Goal: Task Accomplishment & Management: Use online tool/utility

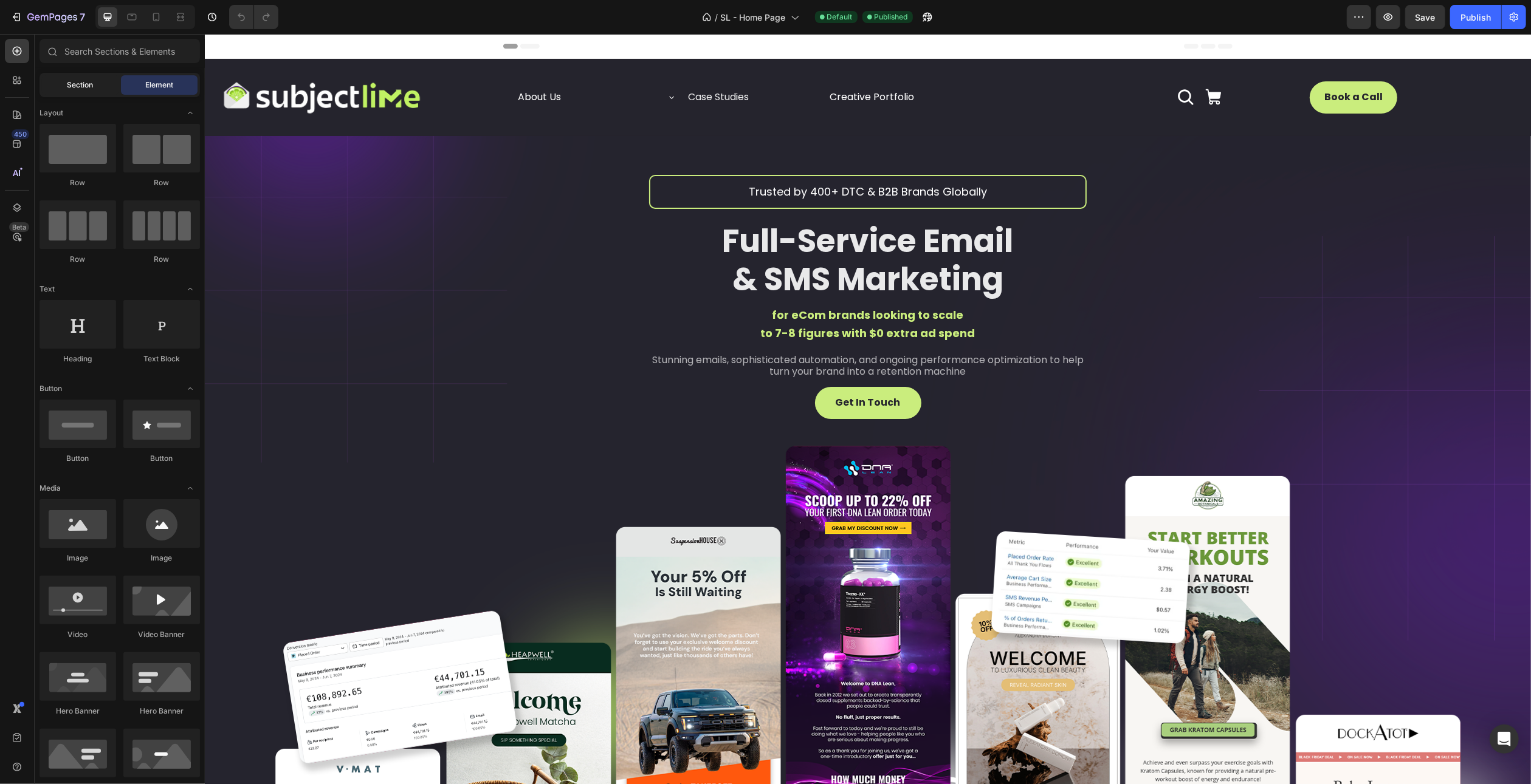
click at [83, 86] on span "Section" at bounding box center [80, 84] width 26 height 11
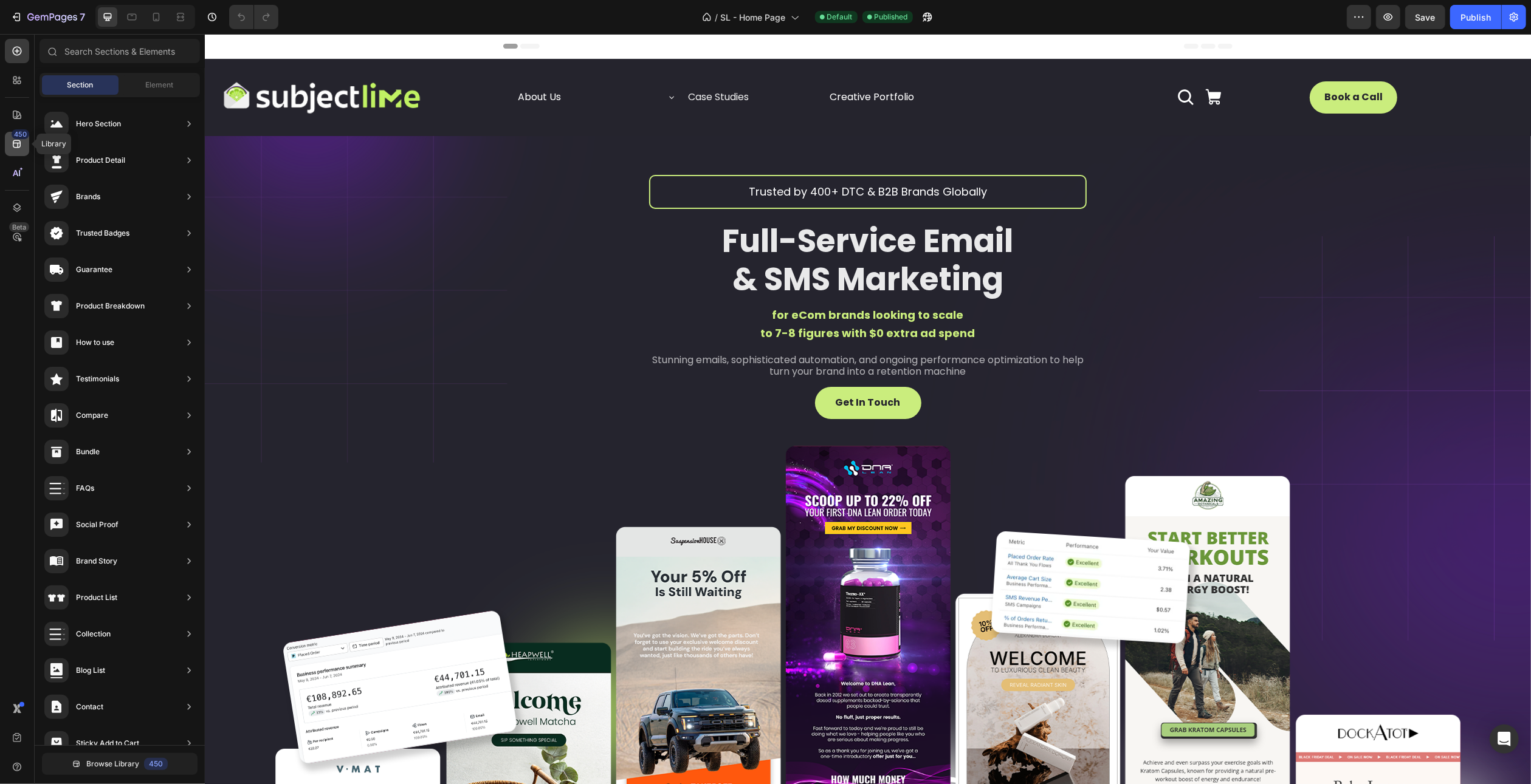
click at [18, 137] on div "450" at bounding box center [20, 134] width 18 height 10
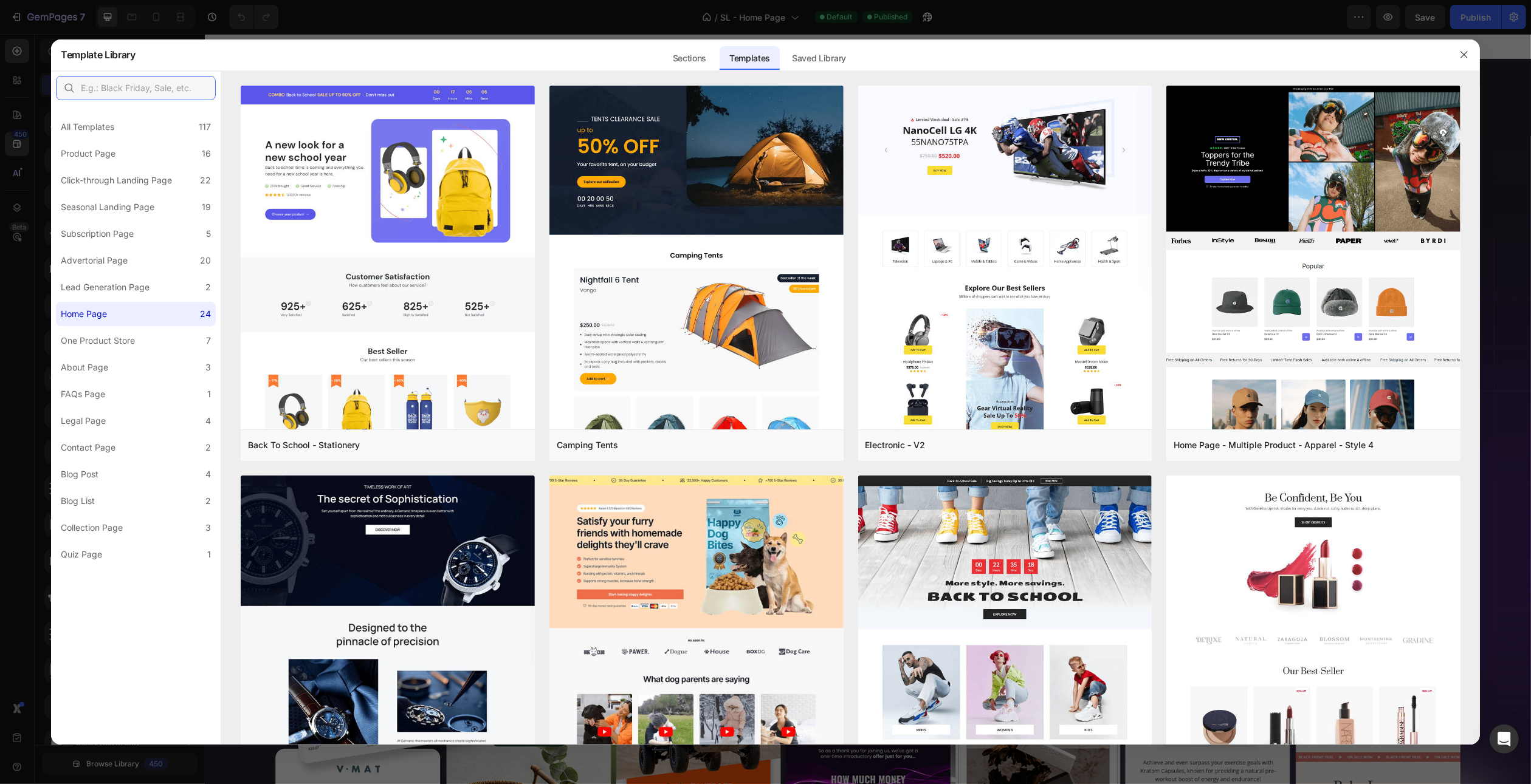
click at [119, 91] on input "text" at bounding box center [136, 88] width 160 height 24
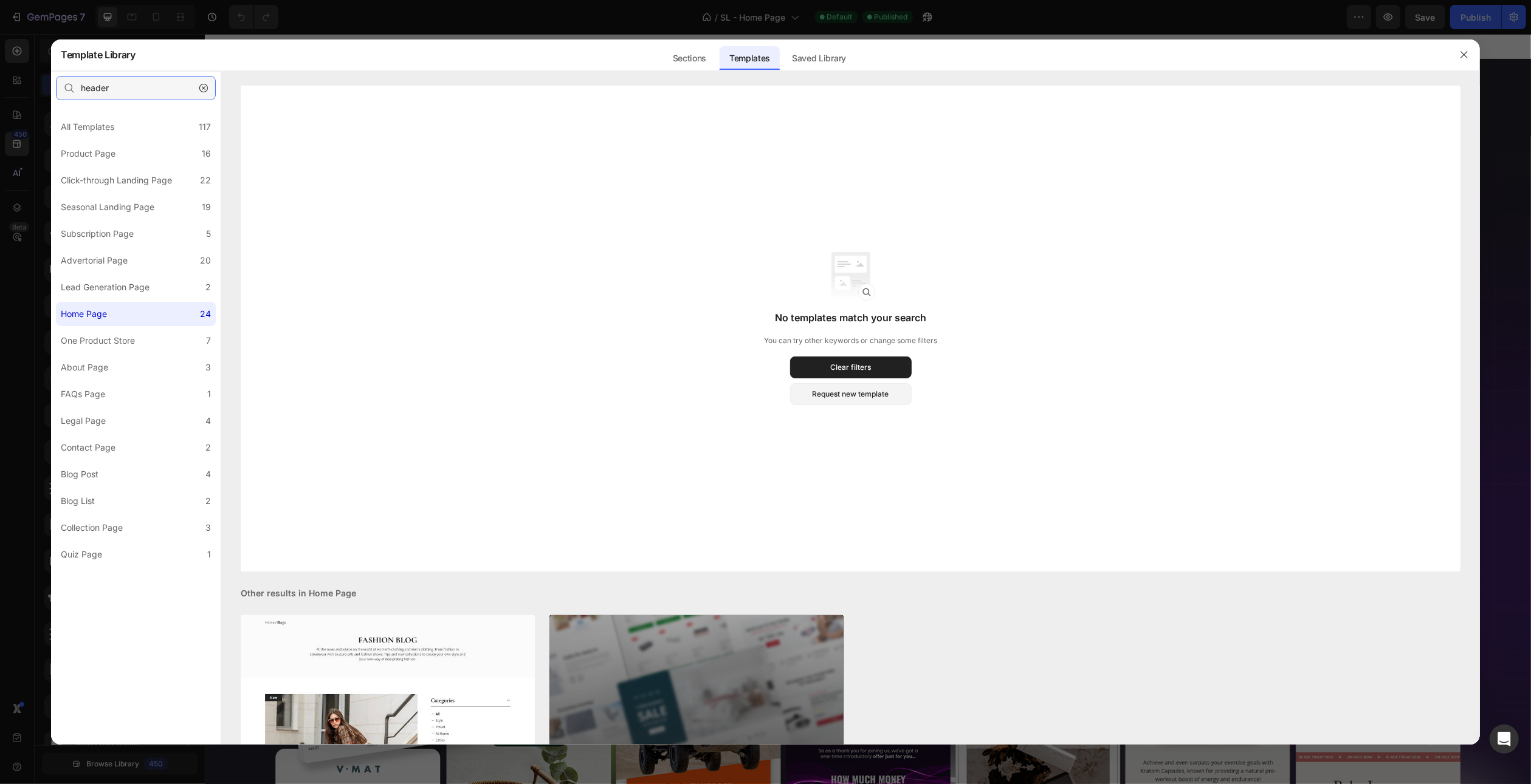
type input "header"
click at [201, 91] on icon "button" at bounding box center [204, 88] width 9 height 9
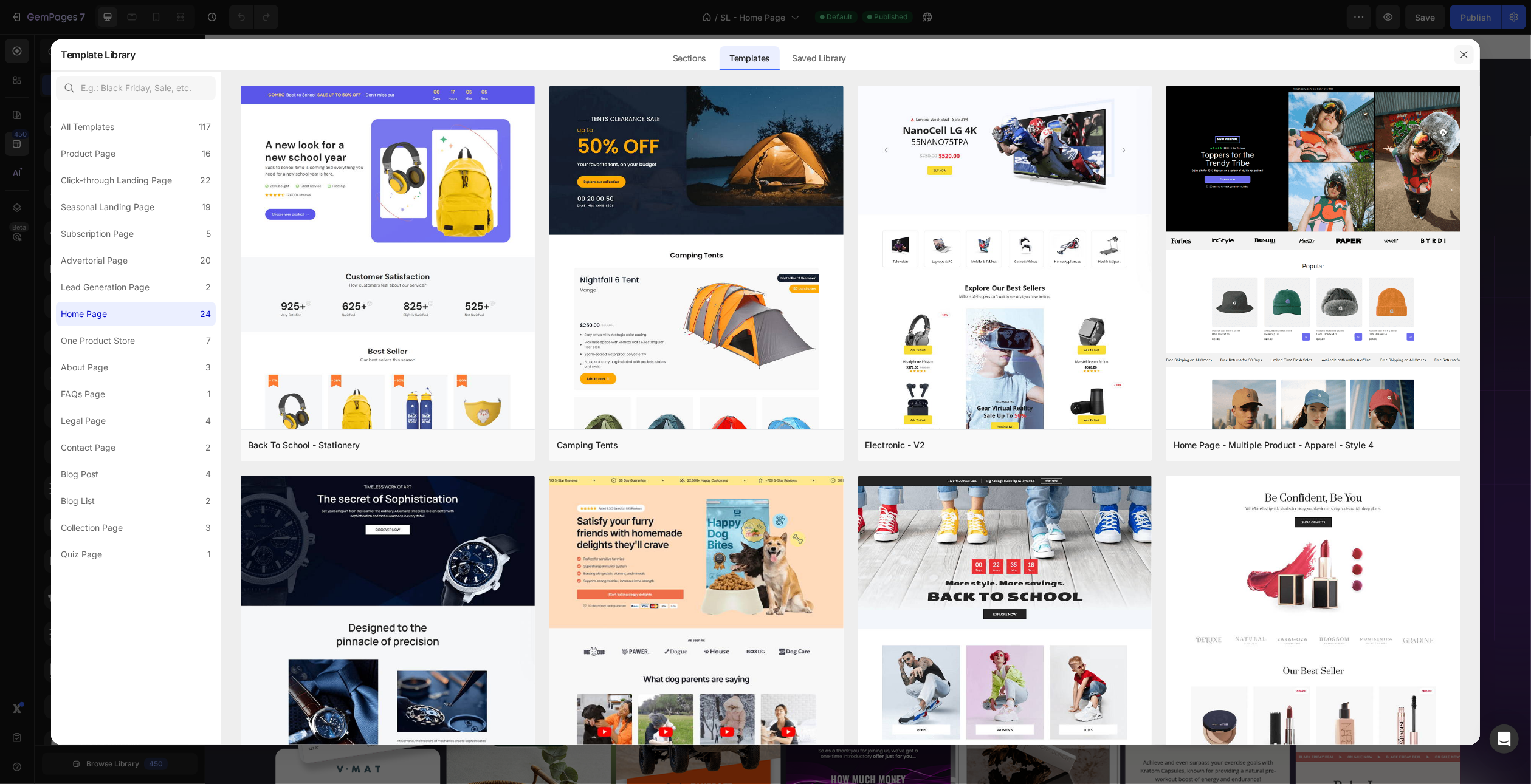
click at [1461, 59] on icon "button" at bounding box center [1464, 55] width 10 height 10
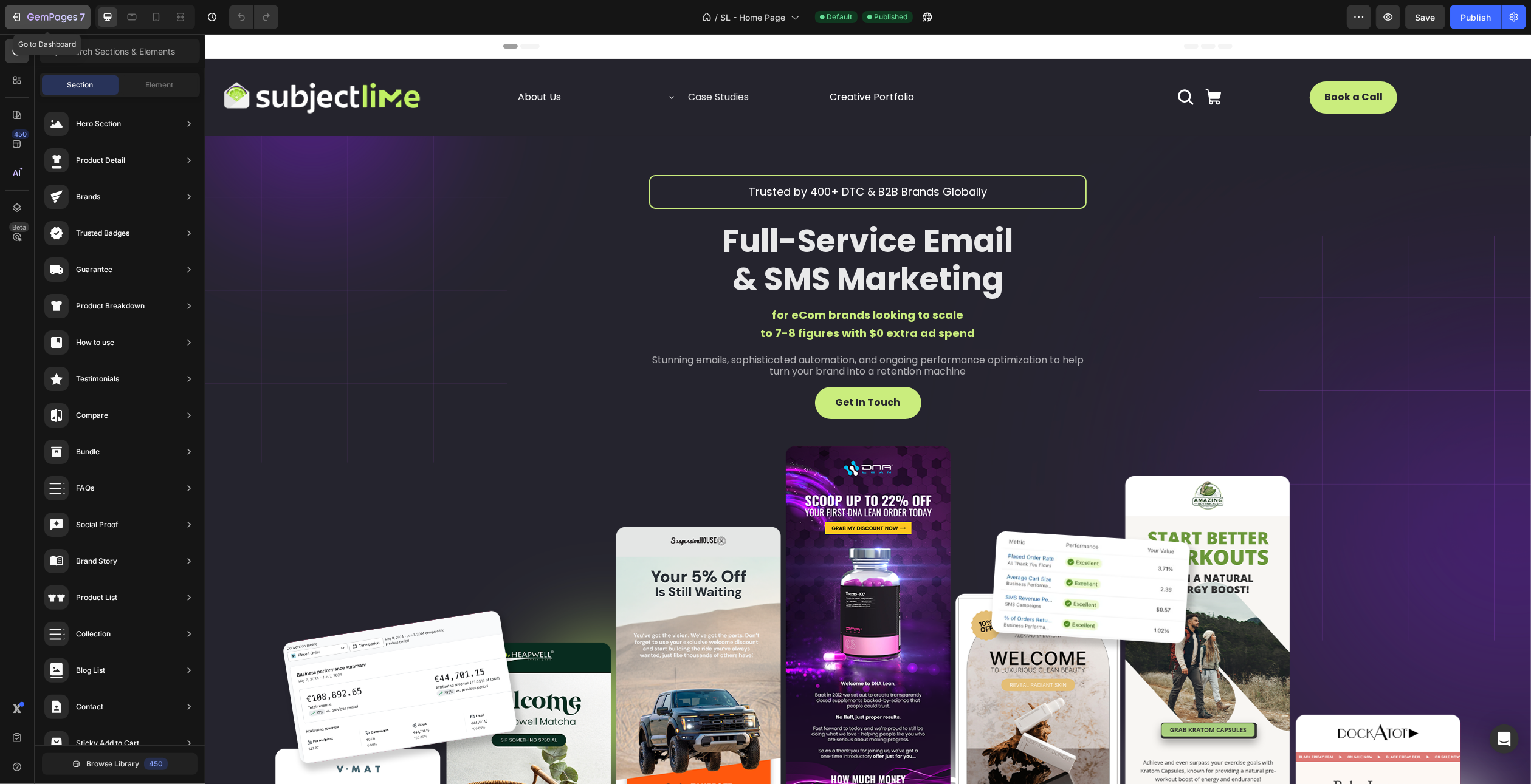
click at [44, 11] on div "7" at bounding box center [56, 17] width 58 height 14
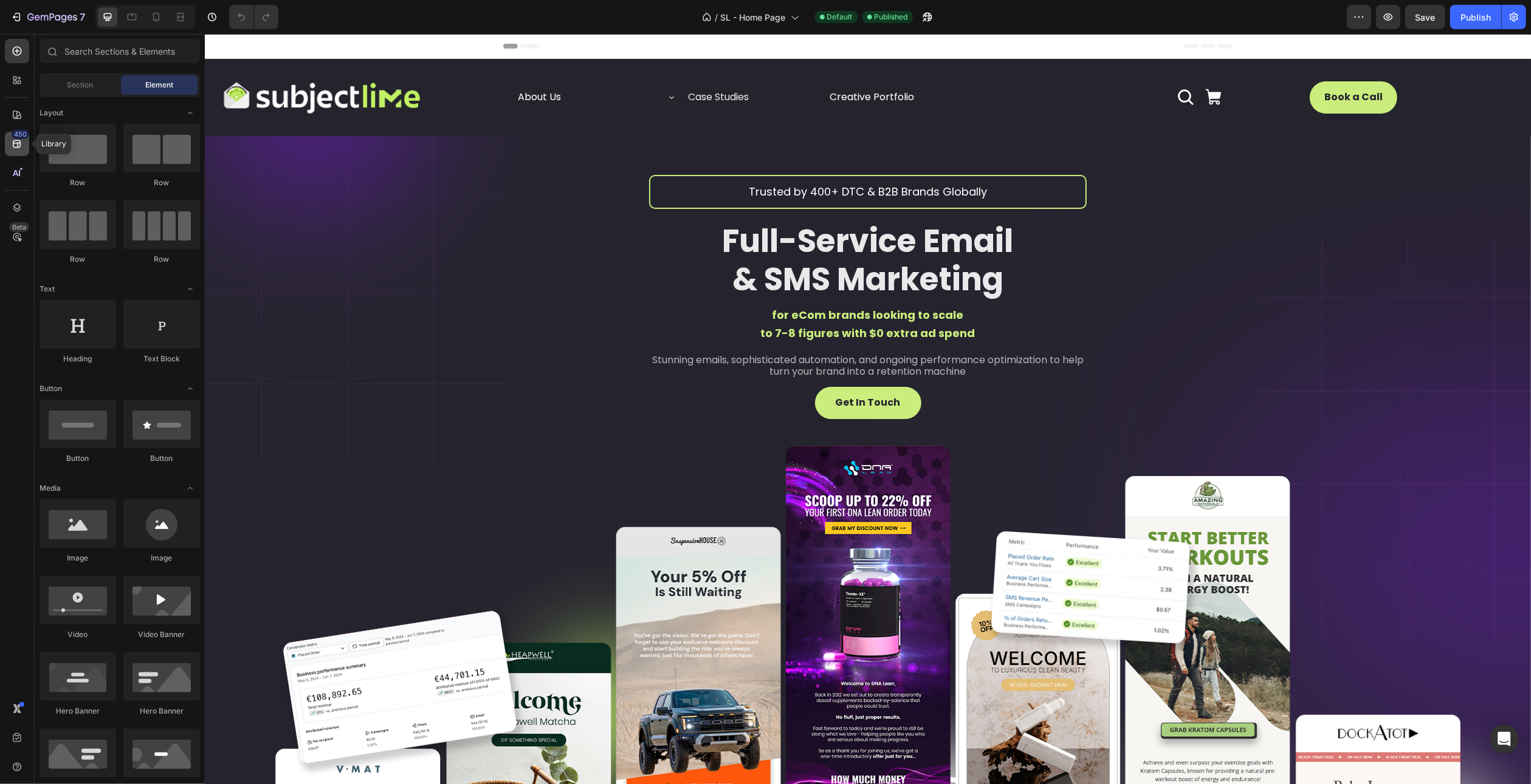
click at [16, 147] on icon at bounding box center [16, 144] width 12 height 12
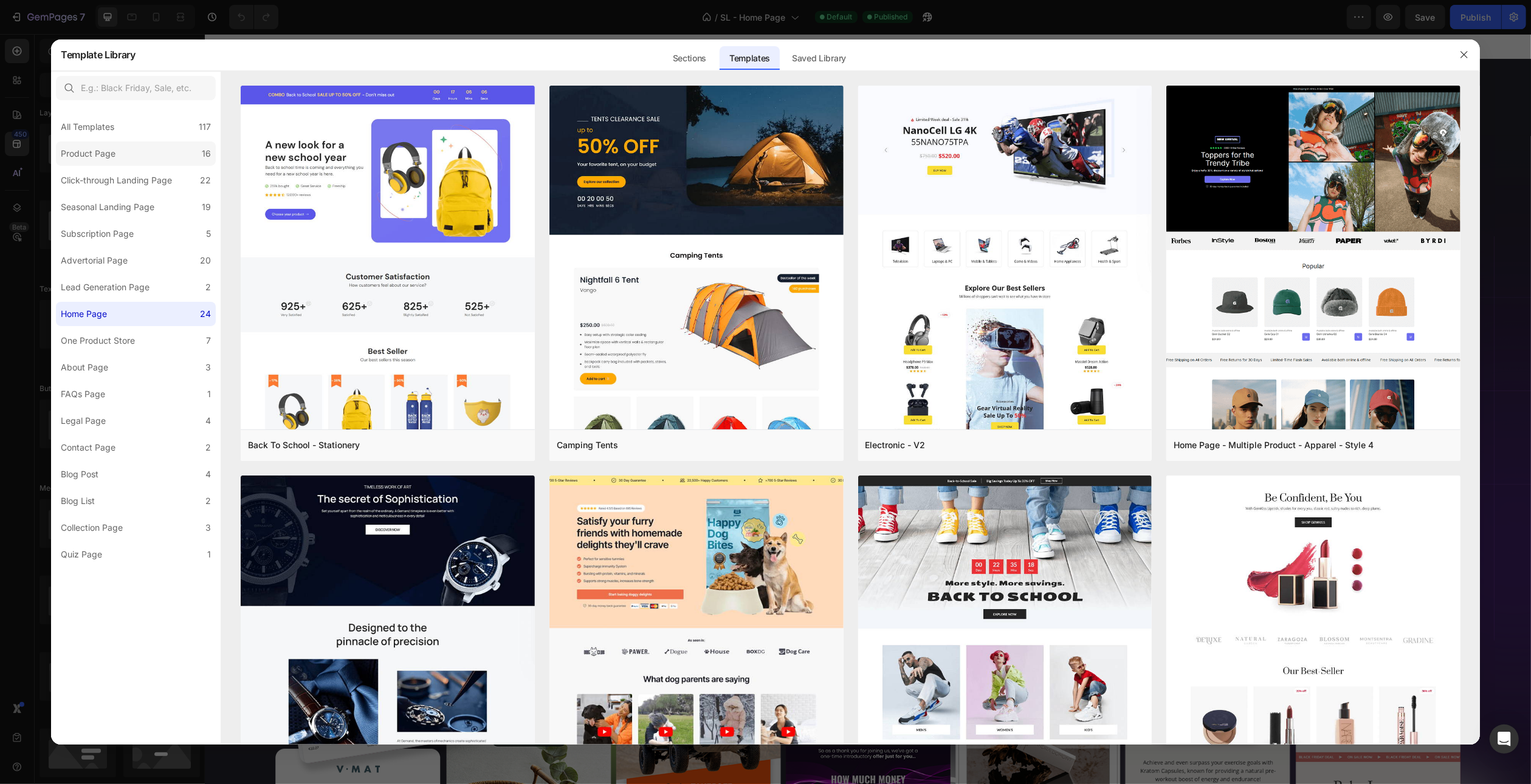
click at [154, 148] on label "Product Page 16" at bounding box center [136, 154] width 160 height 24
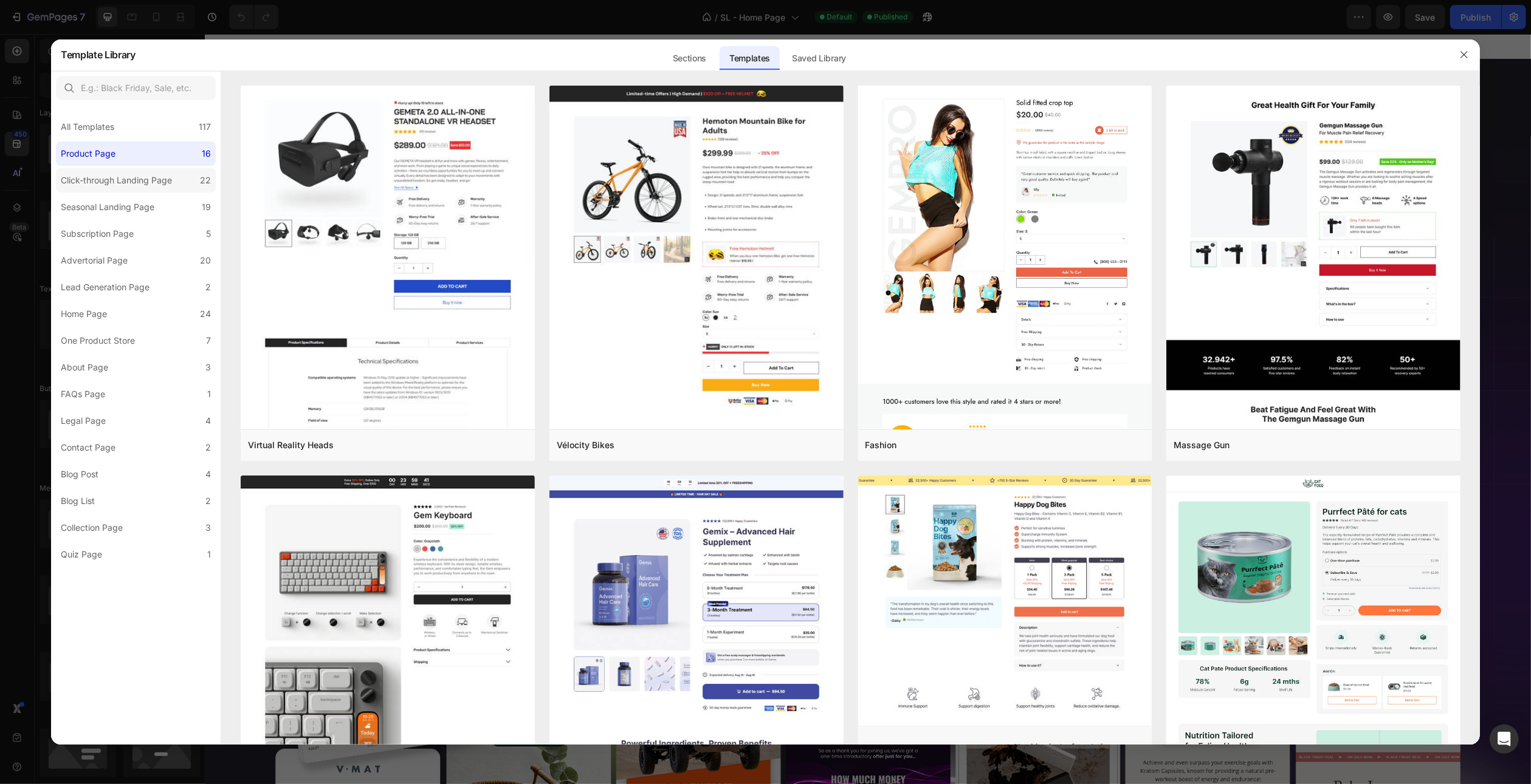
click at [154, 177] on div "Click-through Landing Page" at bounding box center [117, 180] width 112 height 14
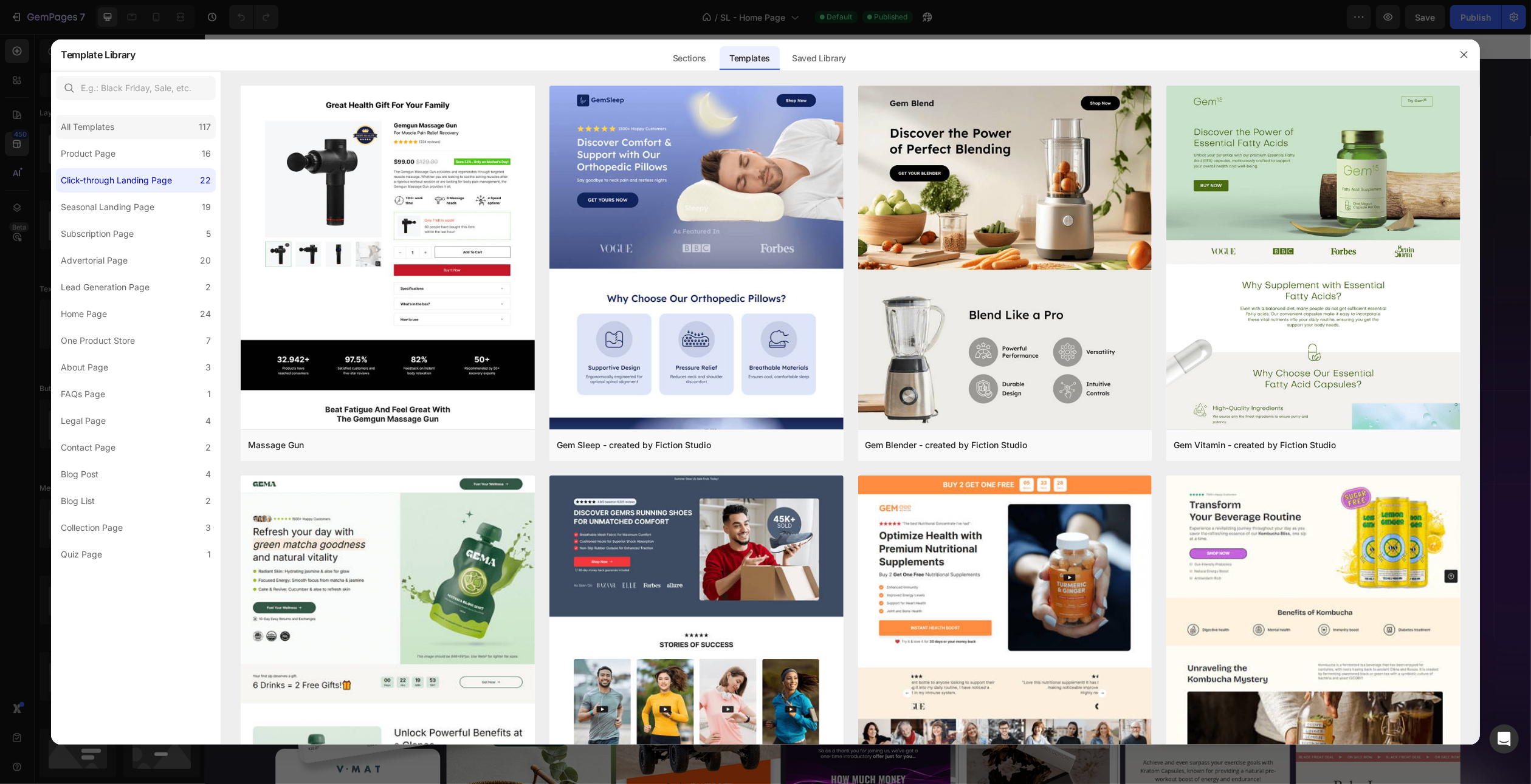
click at [148, 136] on div "All Templates 117" at bounding box center [136, 127] width 160 height 24
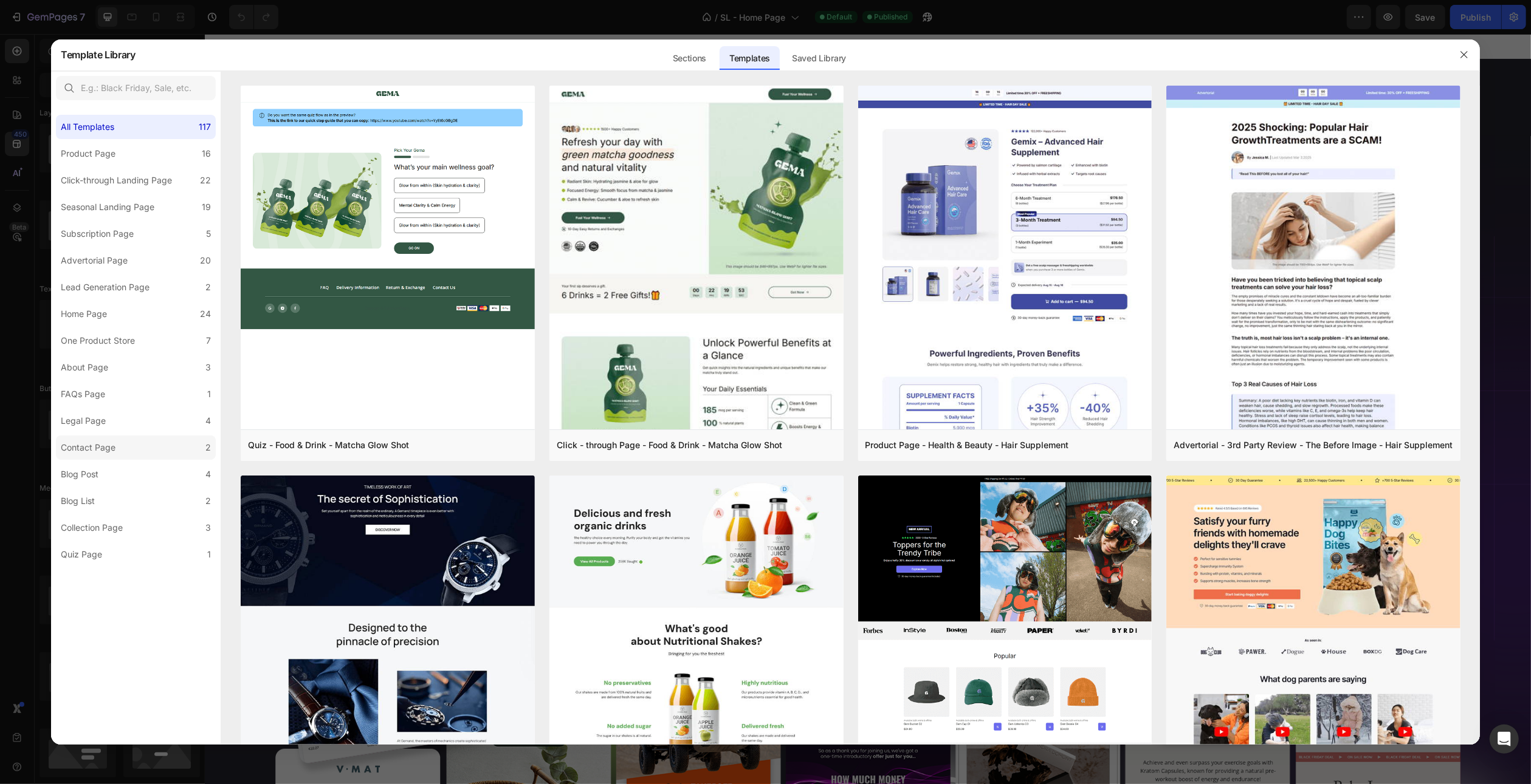
click at [121, 445] on label "Contact Page 2" at bounding box center [136, 447] width 160 height 24
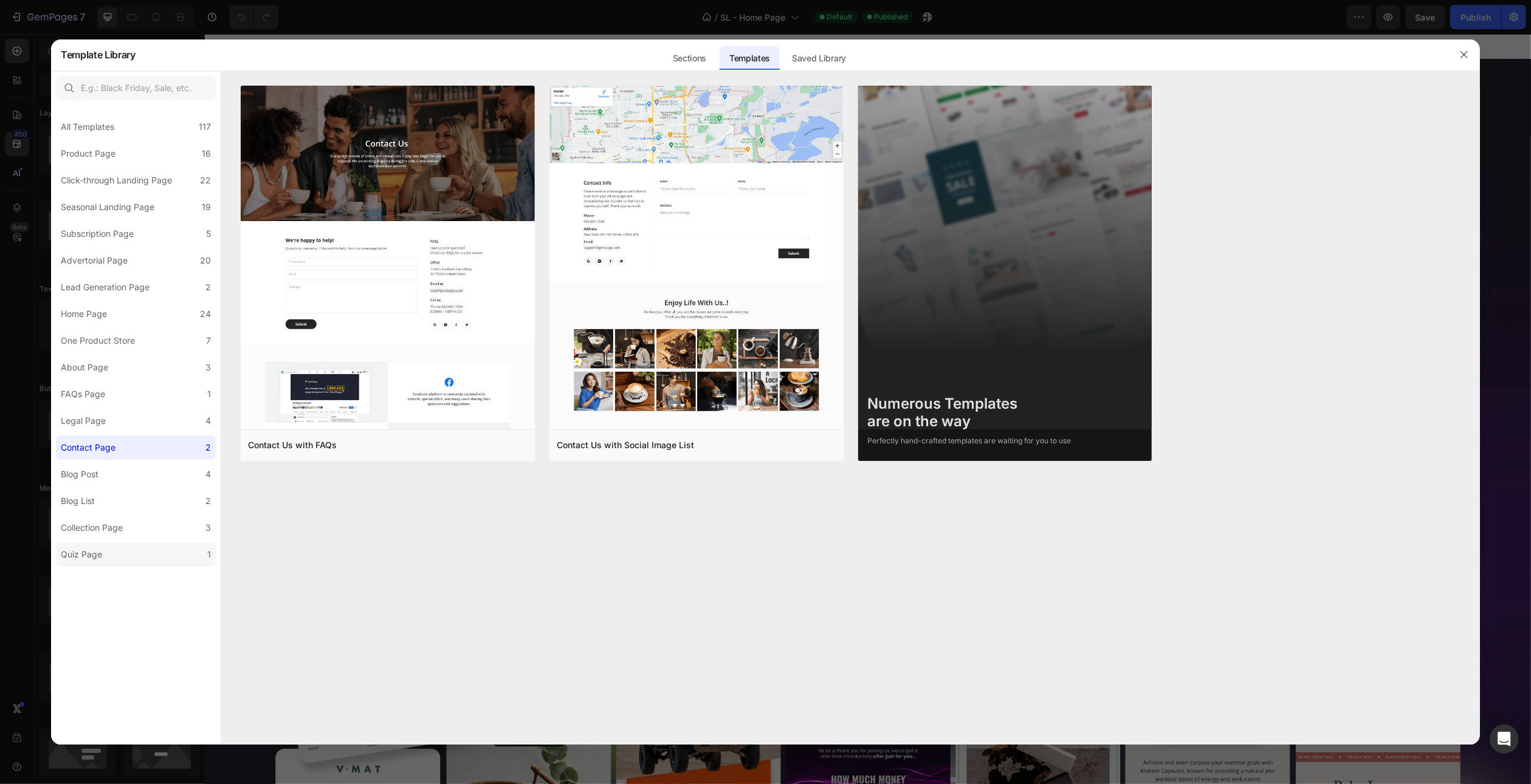
click at [139, 552] on label "Quiz Page 1" at bounding box center [136, 555] width 160 height 24
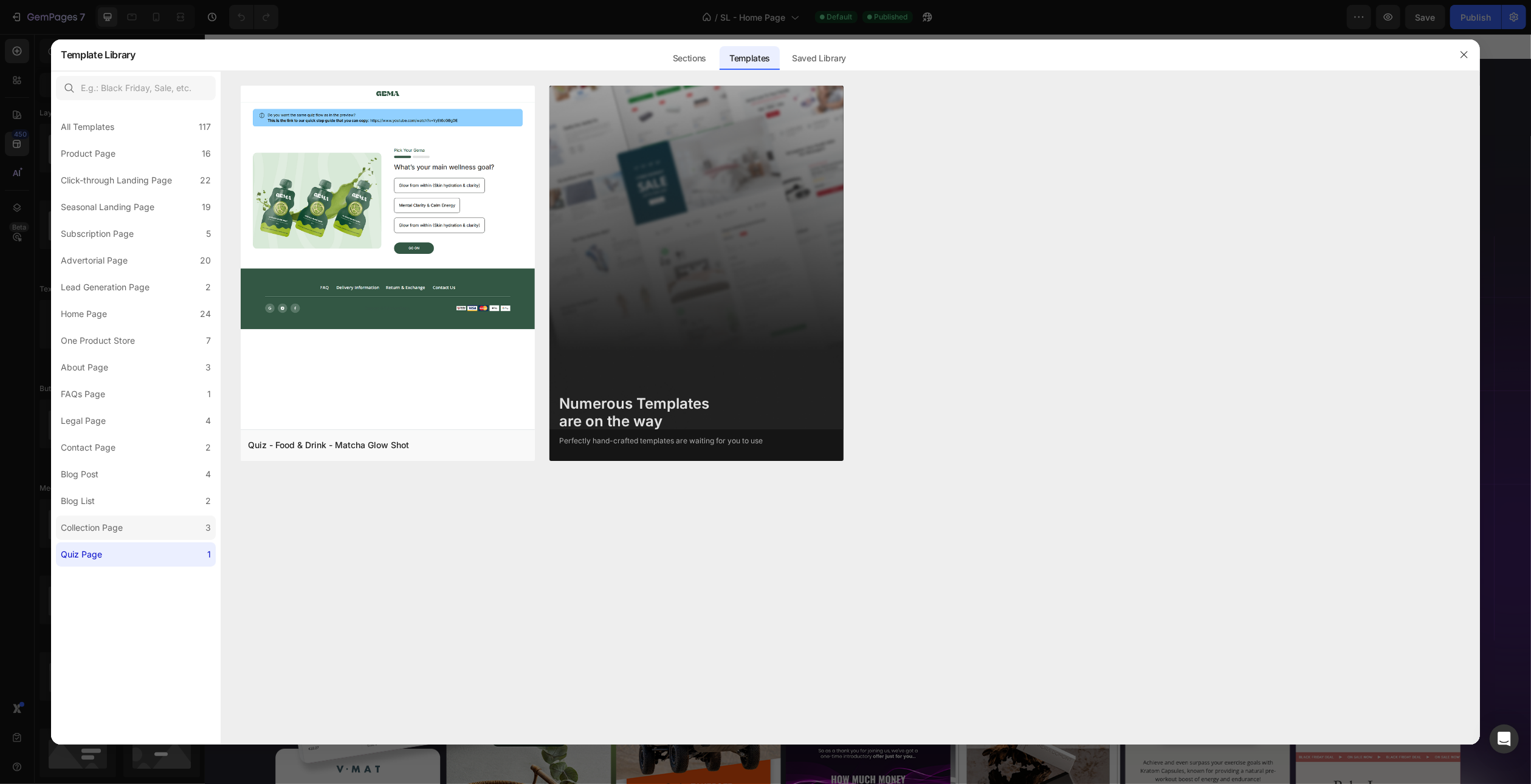
click at [137, 535] on label "Collection Page 3" at bounding box center [136, 528] width 160 height 24
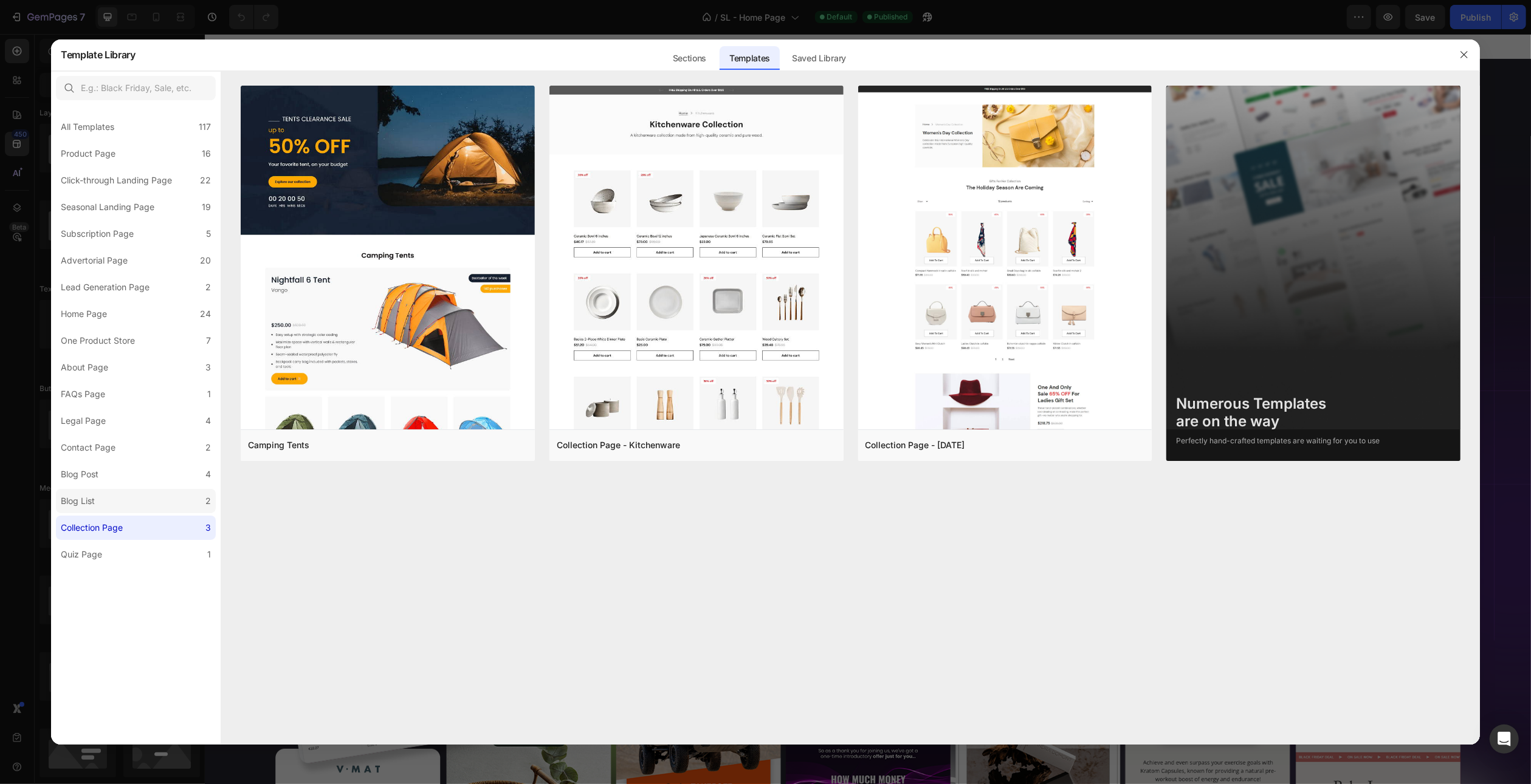
click at [132, 507] on label "Blog List 2" at bounding box center [136, 501] width 160 height 24
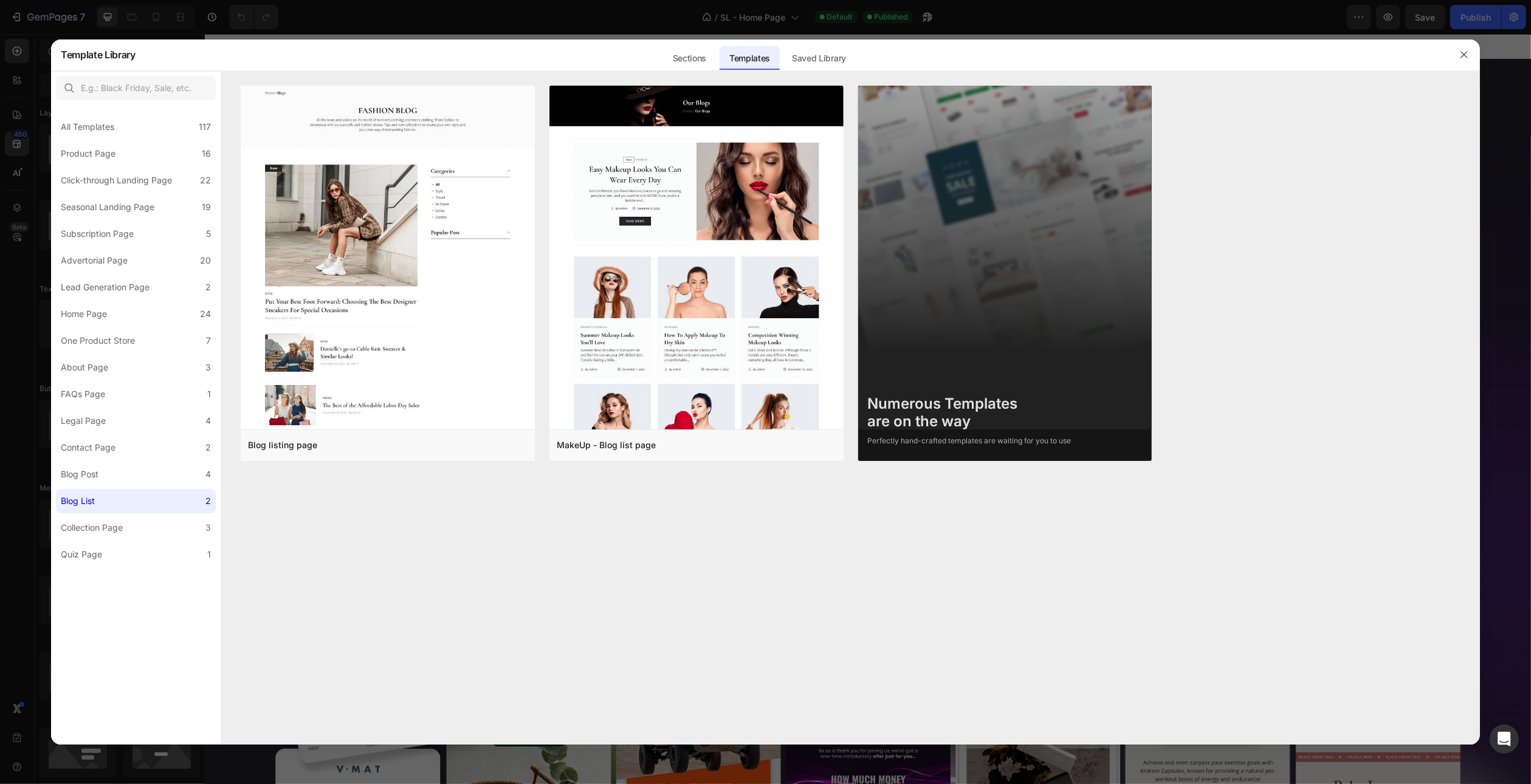
click at [128, 487] on div "All Templates 117 Product Page 16 Click-through Landing Page 22 Seasonal Landin…" at bounding box center [135, 336] width 169 height 462
click at [130, 480] on label "Blog Post 4" at bounding box center [136, 475] width 160 height 24
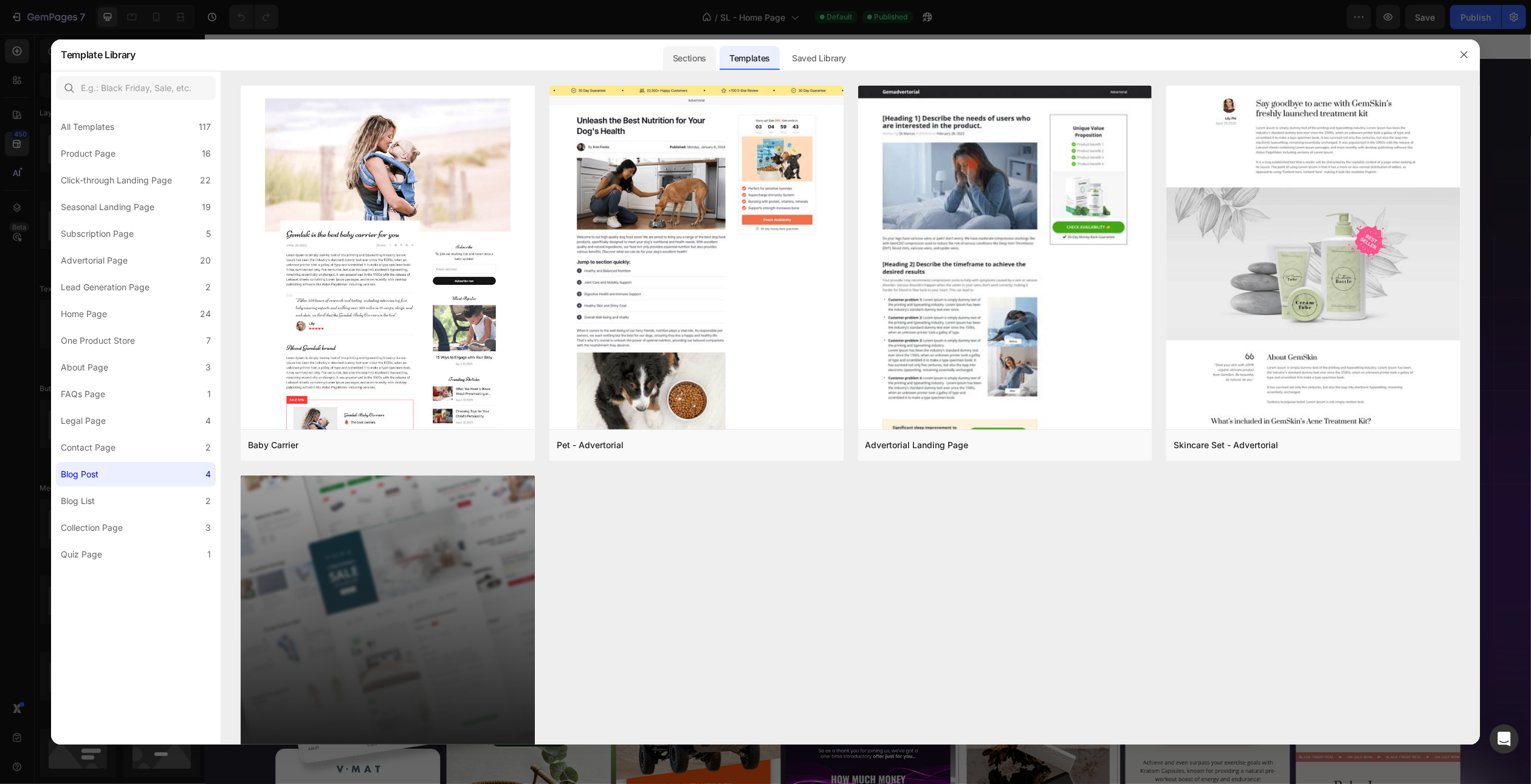
click at [707, 54] on div "Sections" at bounding box center [689, 59] width 53 height 24
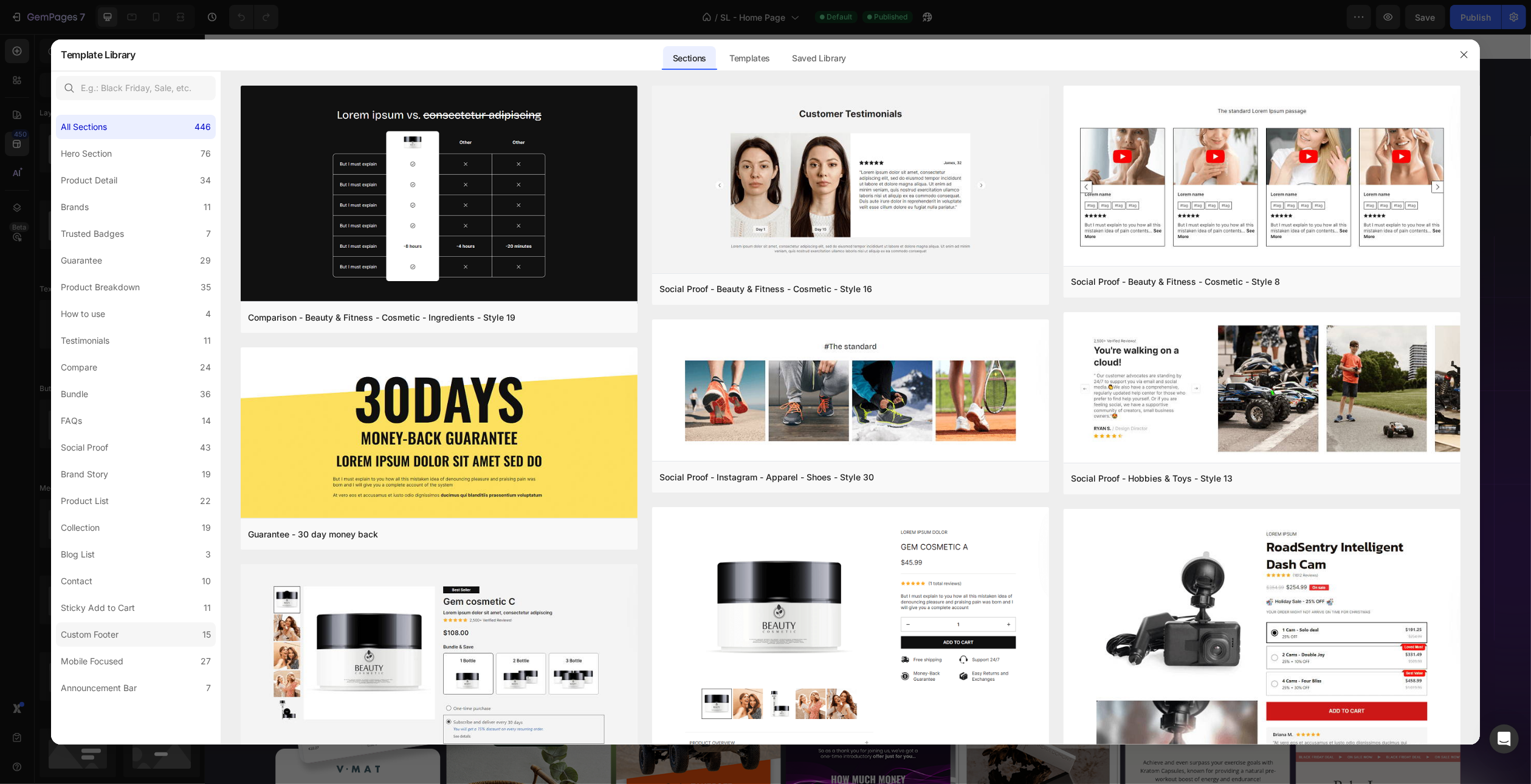
click at [119, 631] on div "Custom Footer" at bounding box center [89, 635] width 58 height 14
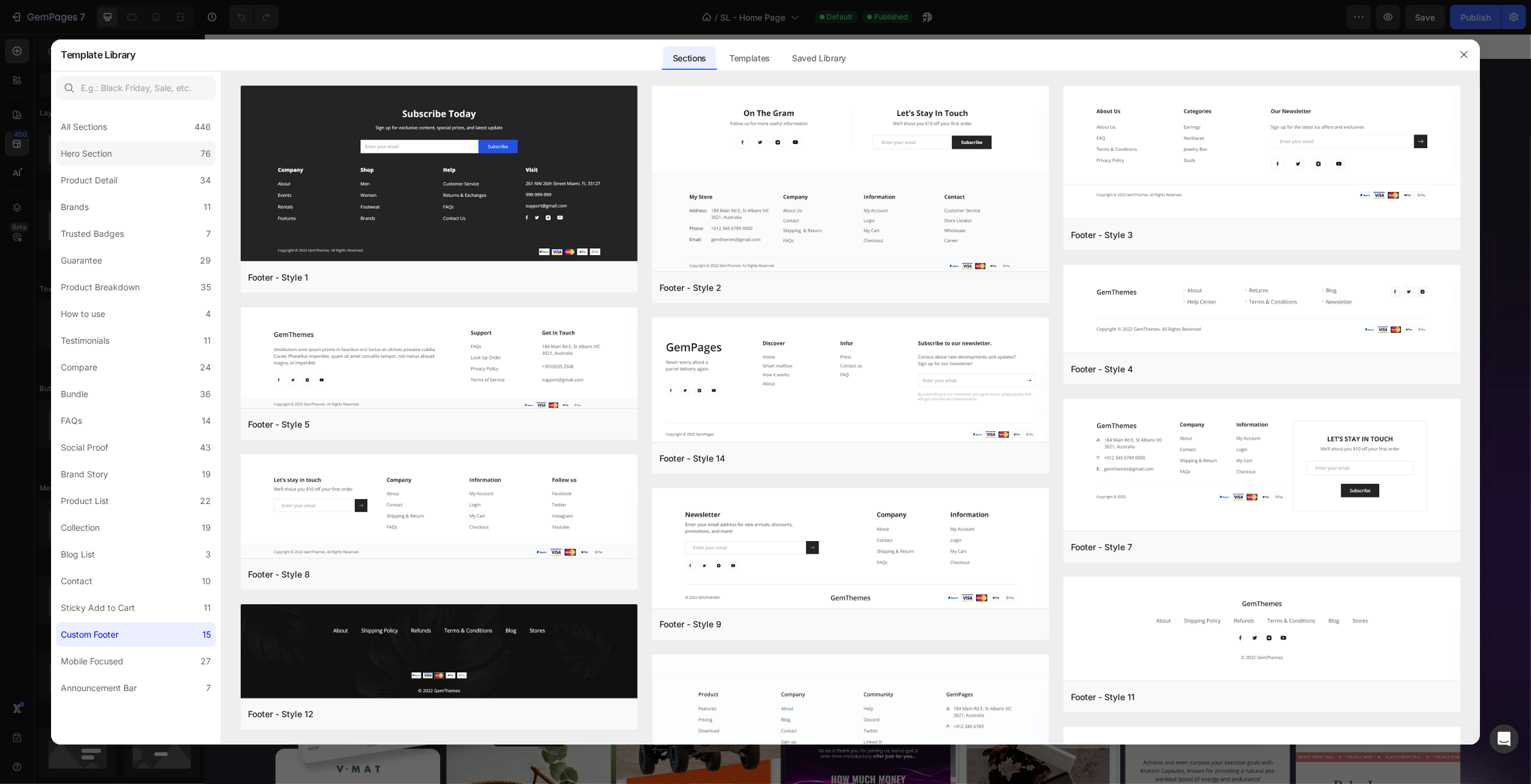
click at [115, 154] on div "Hero Section" at bounding box center [89, 154] width 56 height 14
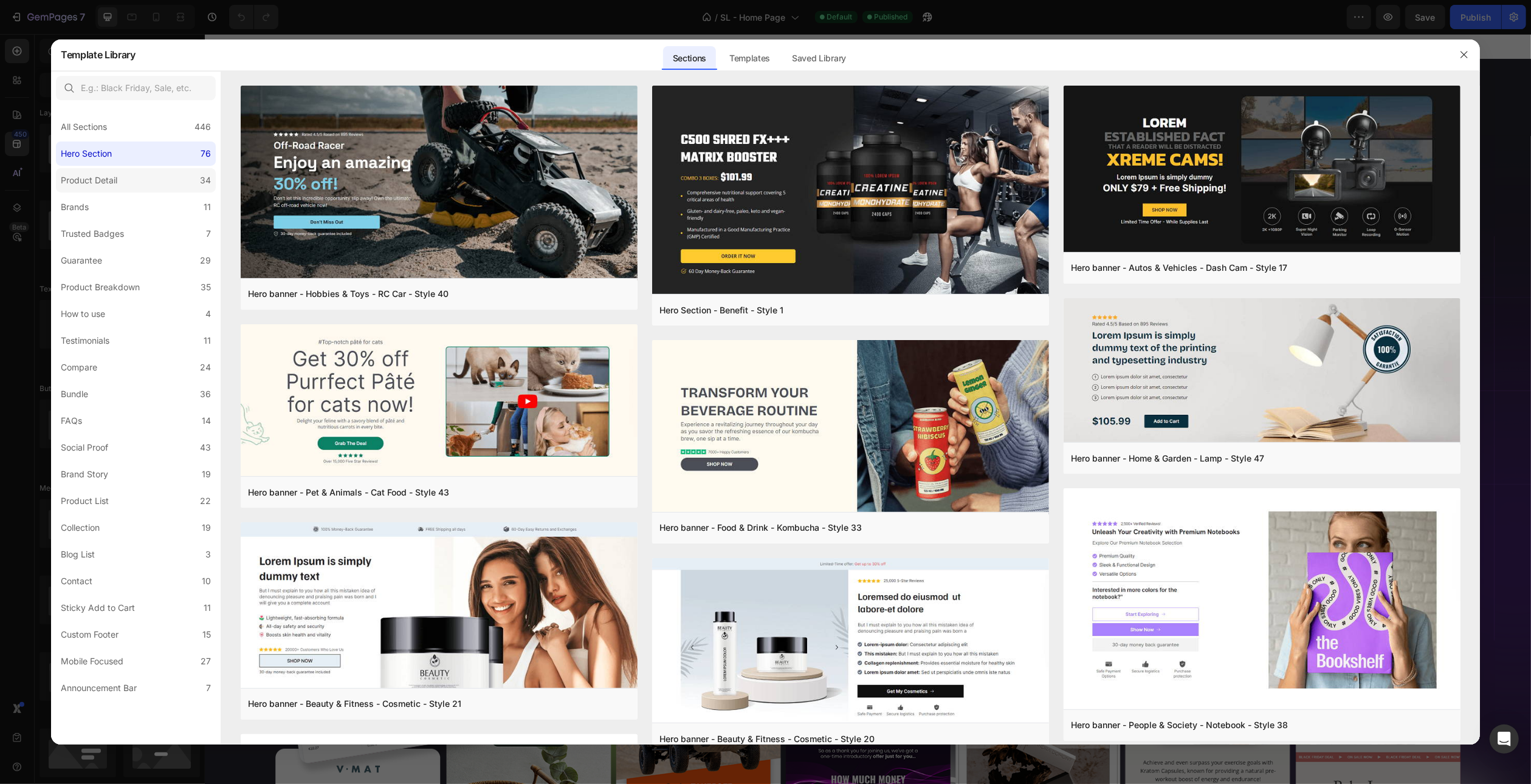
click at [115, 182] on div "Product Detail" at bounding box center [89, 180] width 56 height 14
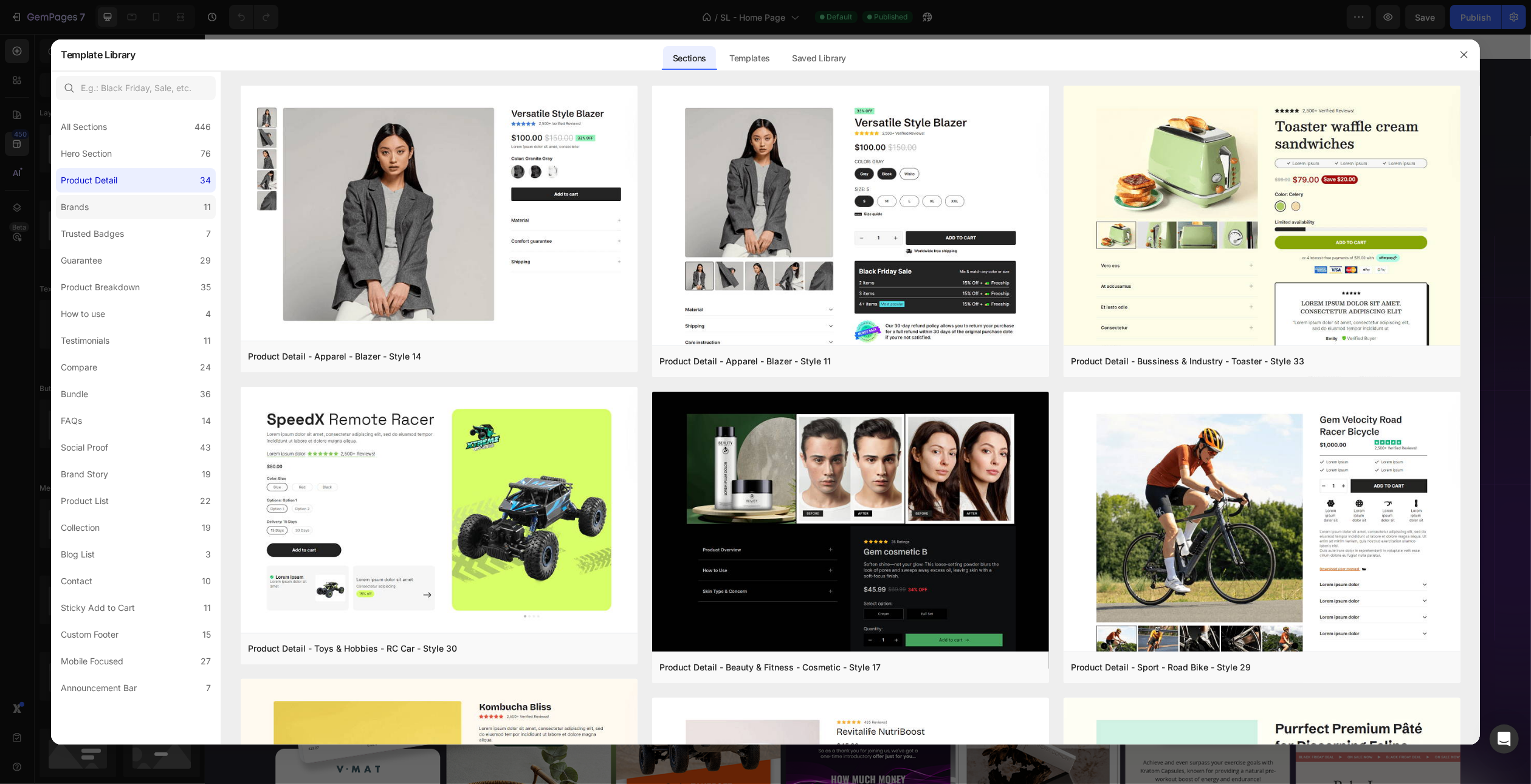
click at [112, 209] on label "Brands 11" at bounding box center [136, 207] width 160 height 24
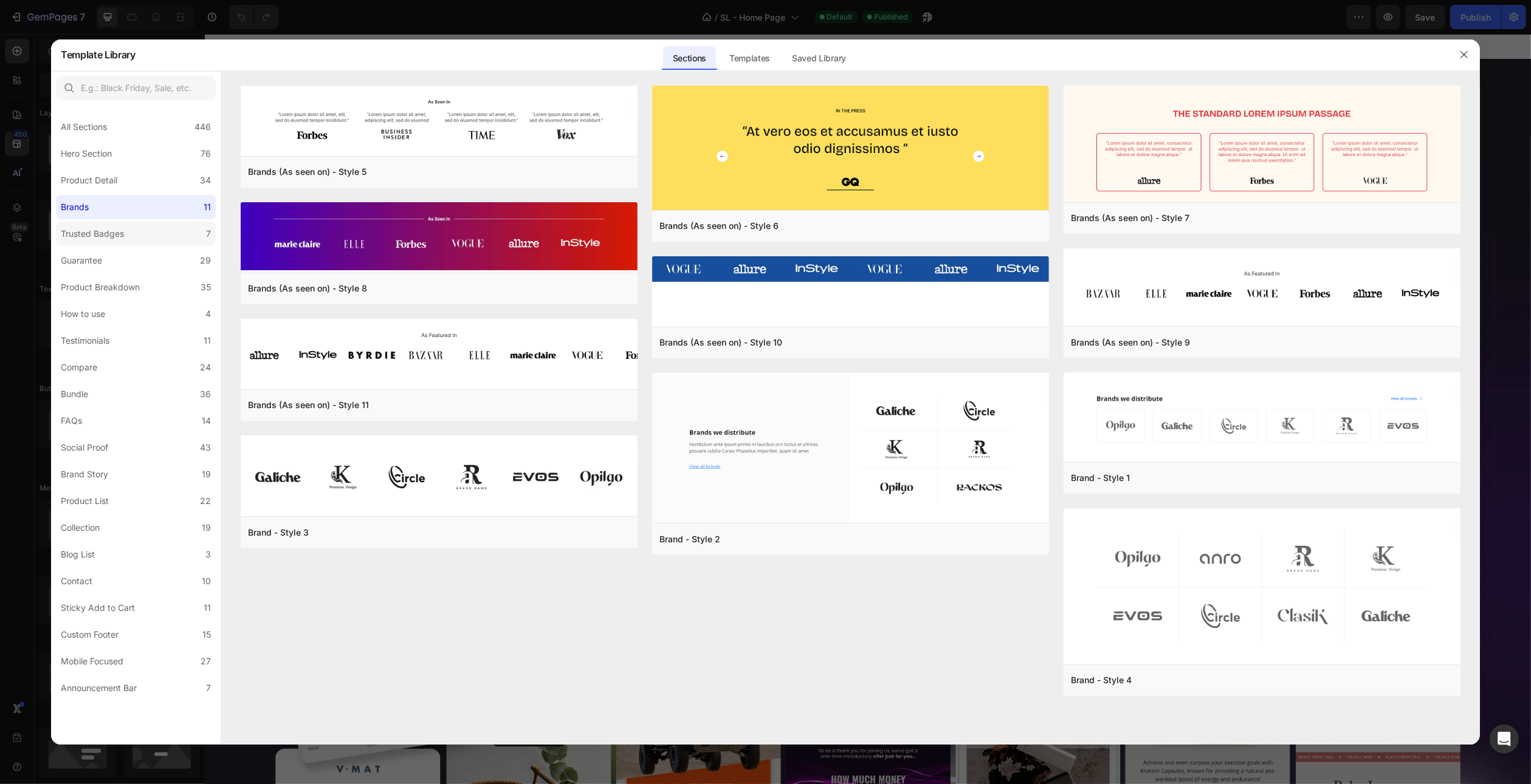
click at [112, 237] on div "Trusted Badges" at bounding box center [92, 234] width 63 height 14
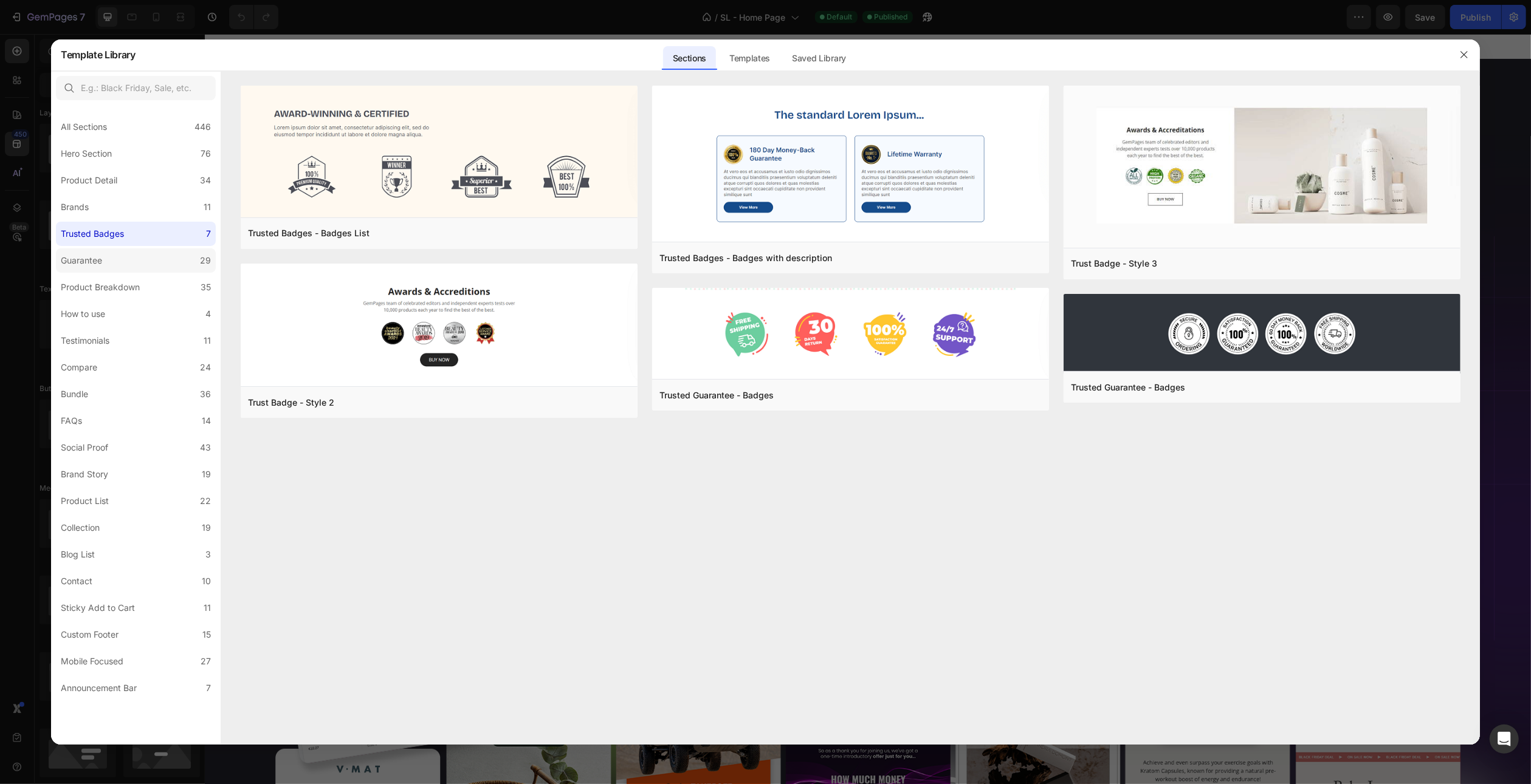
click at [119, 266] on label "Guarantee 29" at bounding box center [136, 261] width 160 height 24
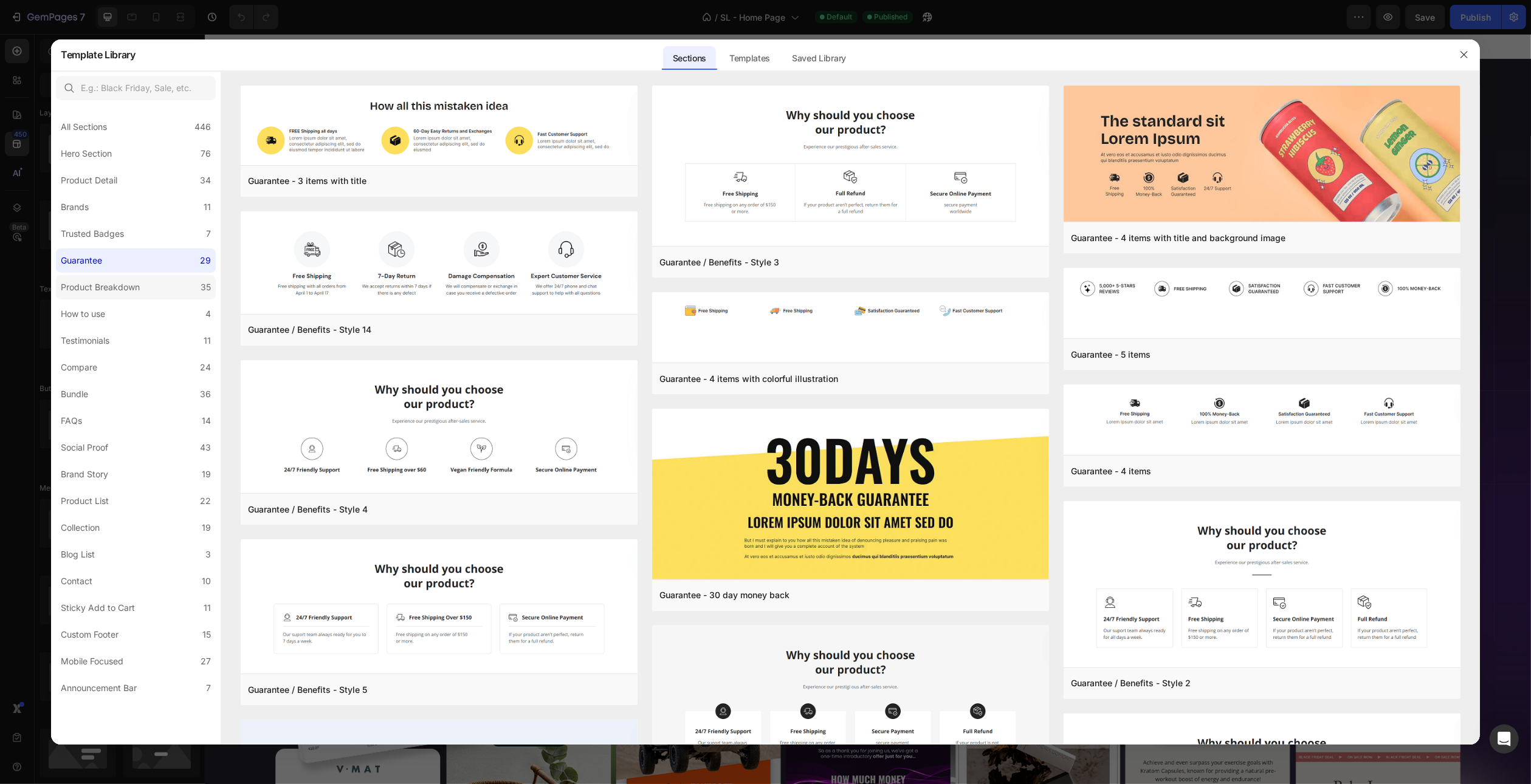
click at [121, 287] on div "Product Breakdown" at bounding box center [100, 287] width 79 height 14
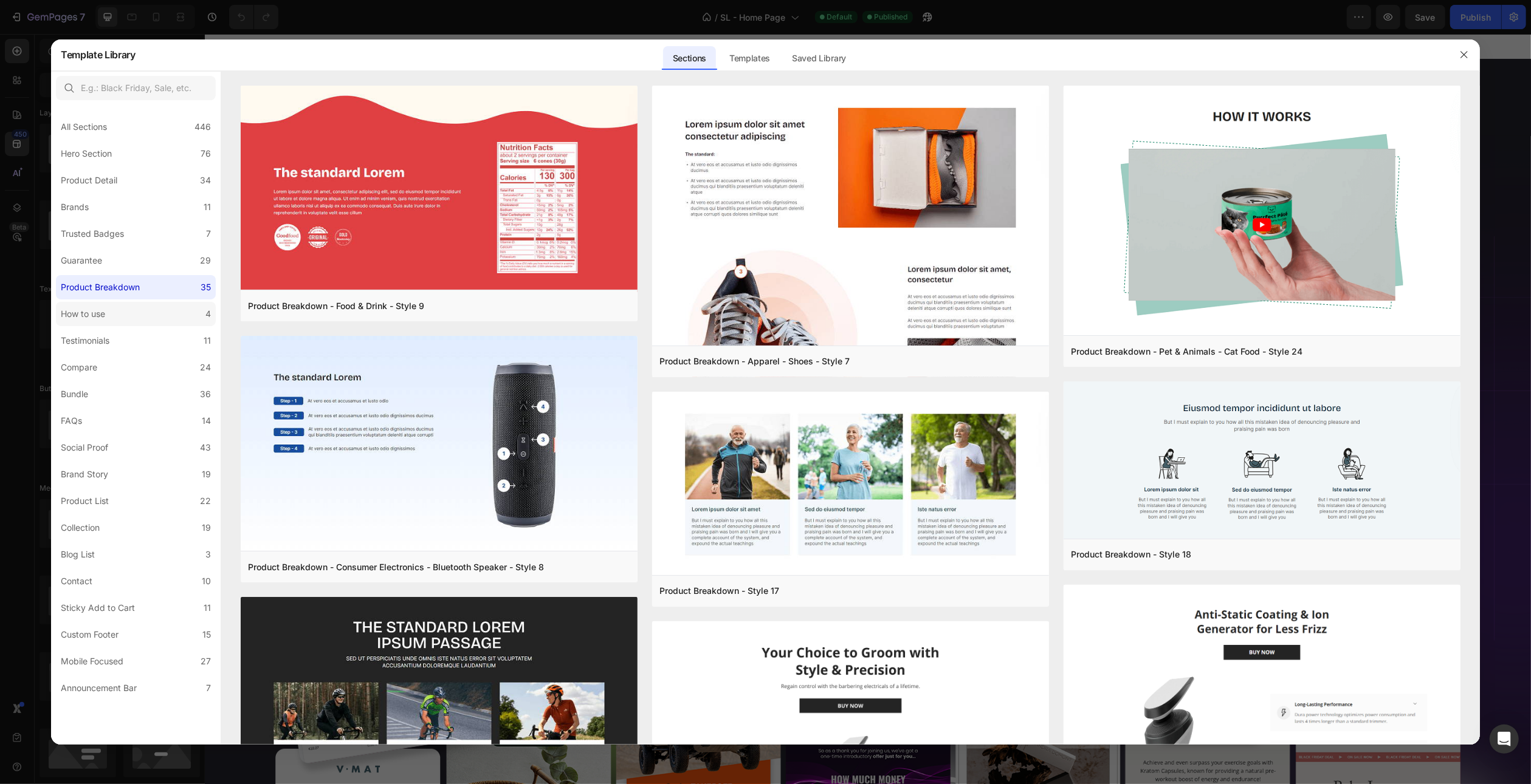
click at [122, 309] on label "How to use 4" at bounding box center [136, 314] width 160 height 24
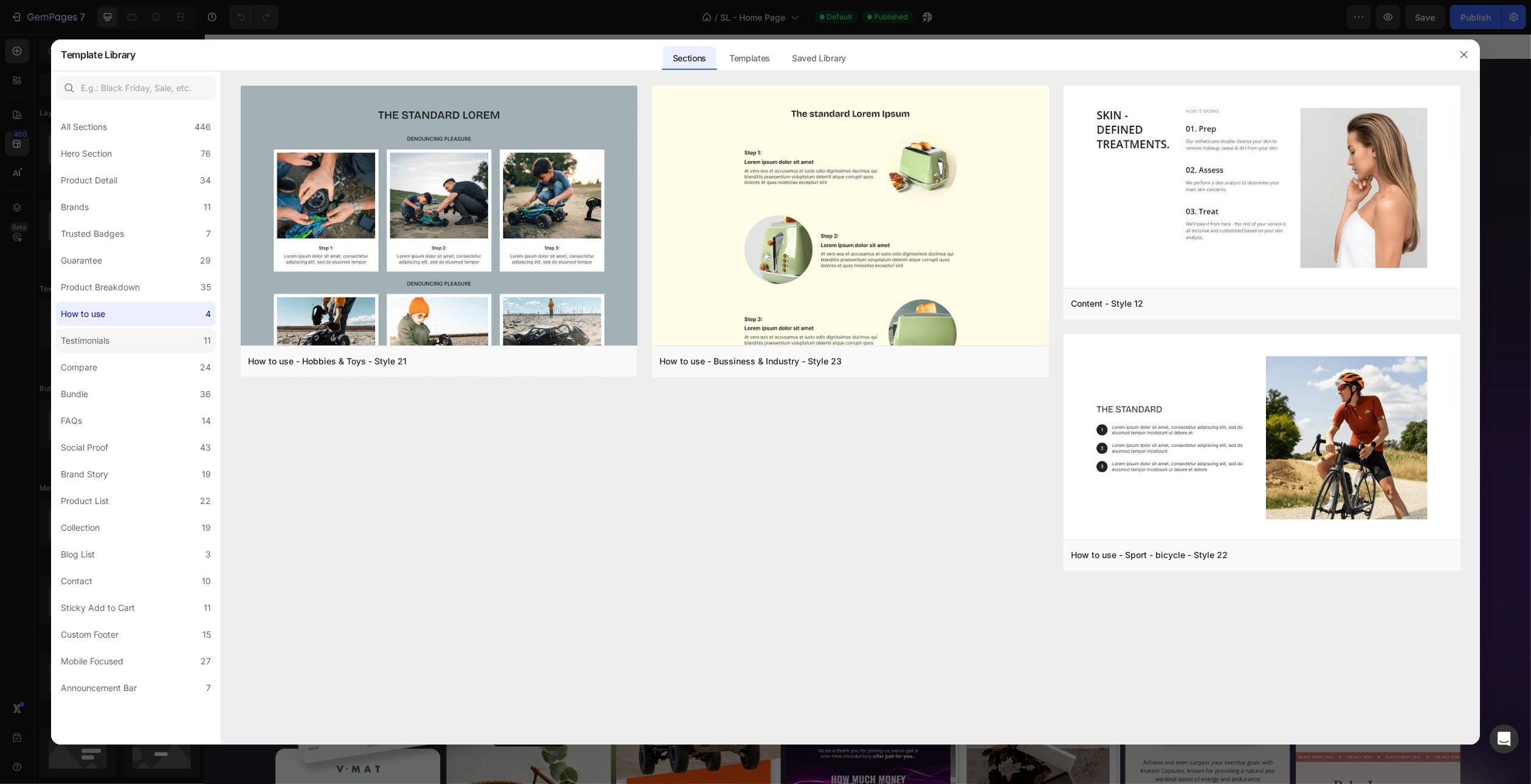
click at [124, 332] on label "Testimonials 11" at bounding box center [136, 341] width 160 height 24
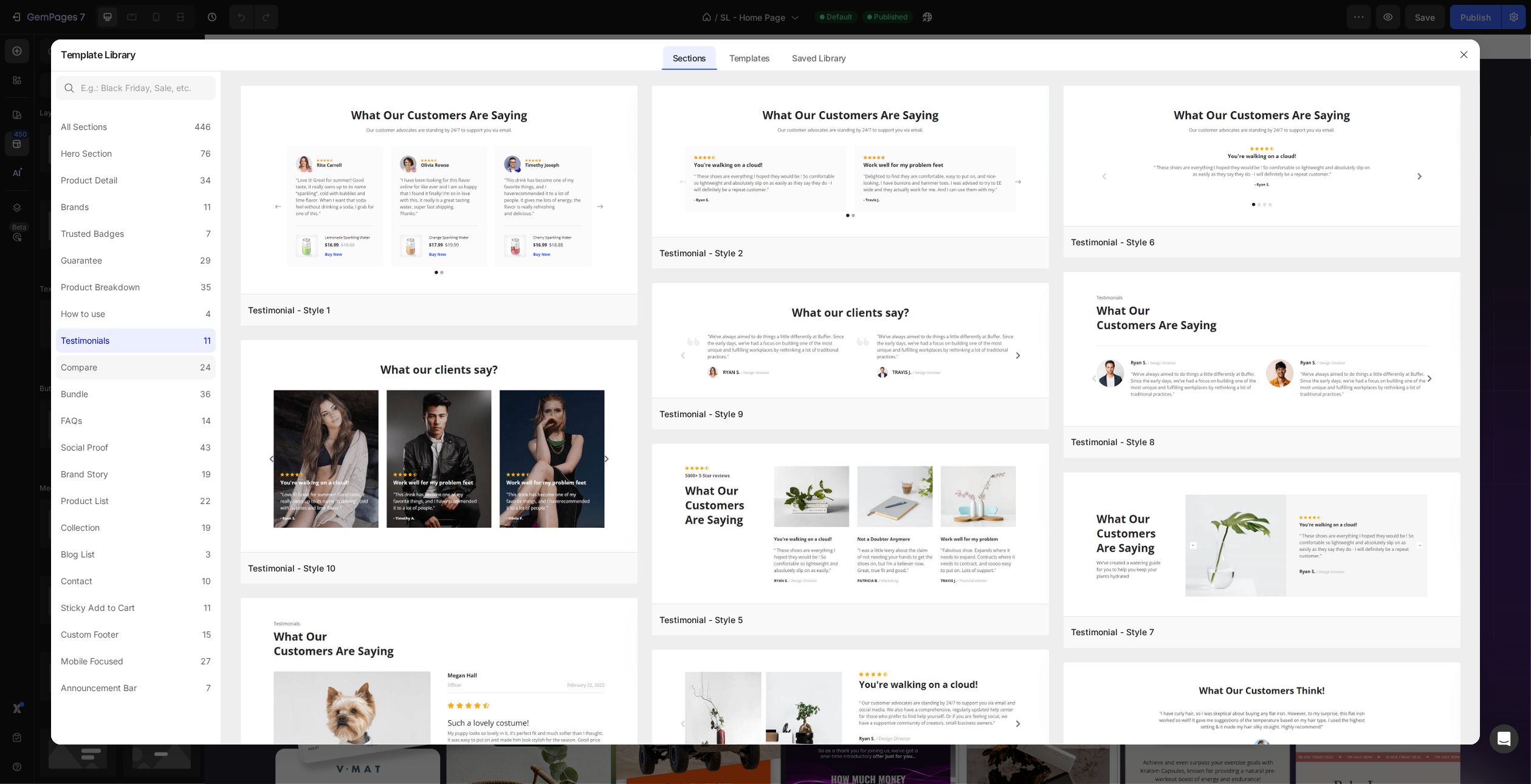
click at [121, 358] on label "Compare 24" at bounding box center [136, 367] width 160 height 24
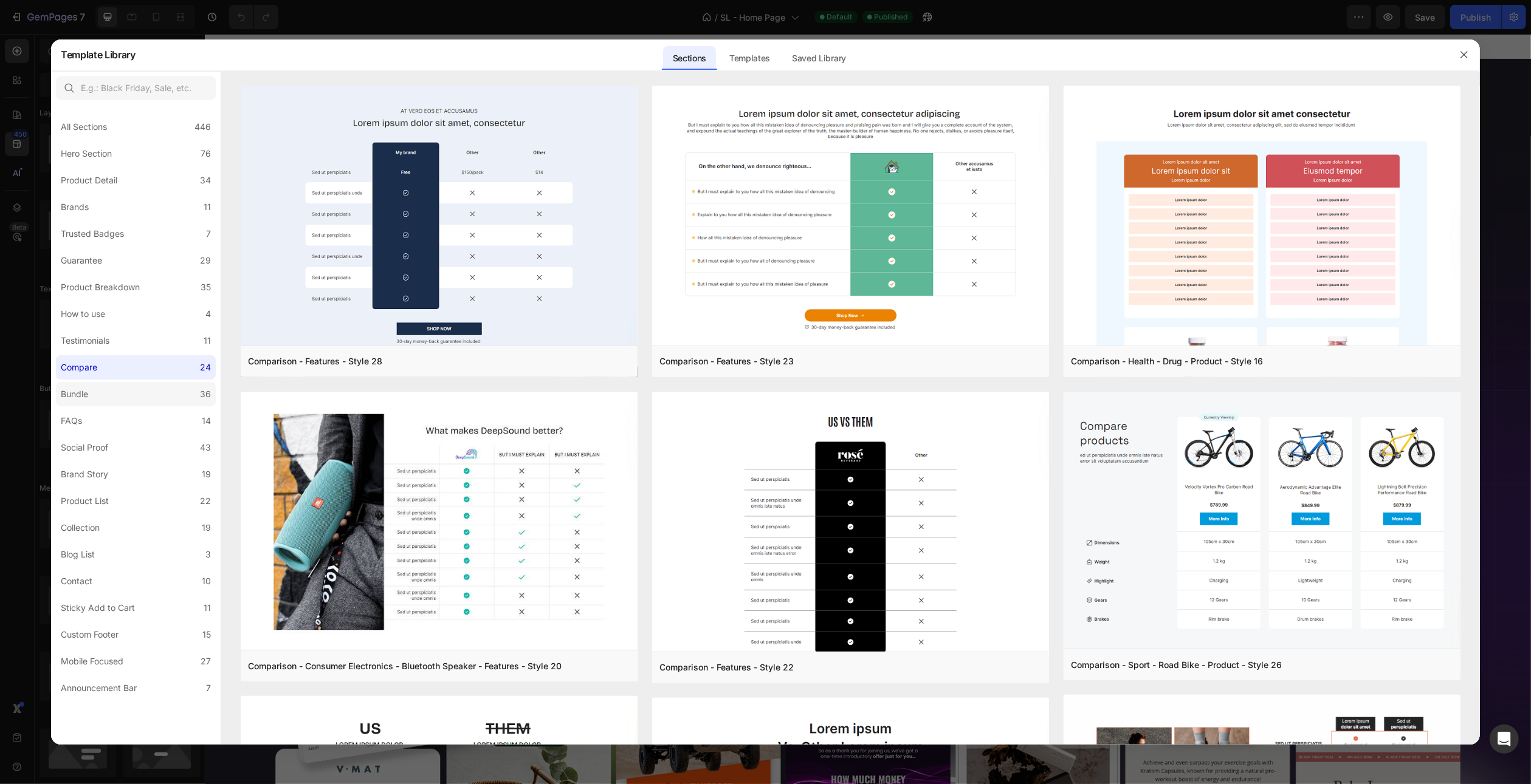
click at [119, 393] on label "Bundle 36" at bounding box center [136, 395] width 160 height 24
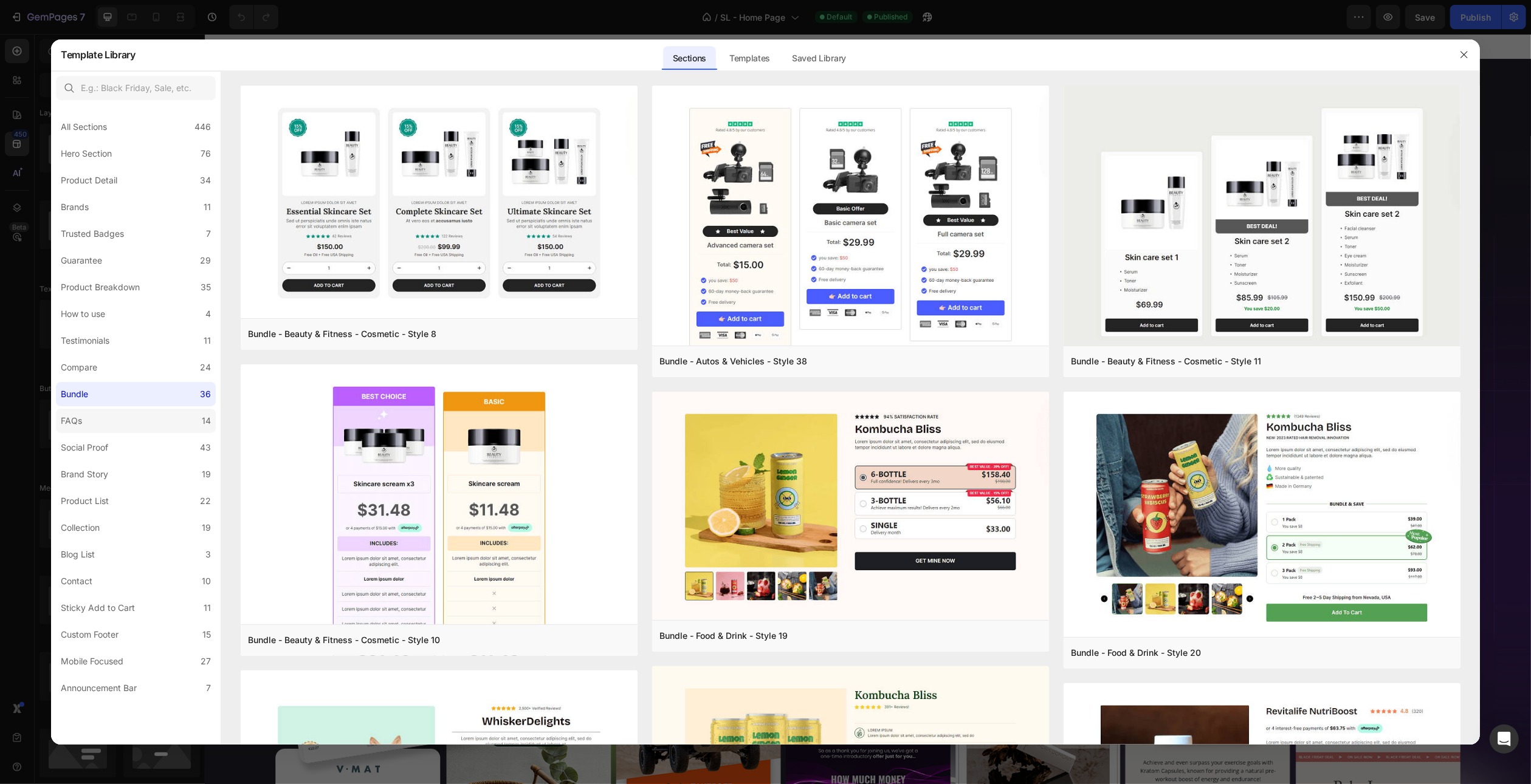
click at [119, 417] on label "FAQs 14" at bounding box center [136, 421] width 160 height 24
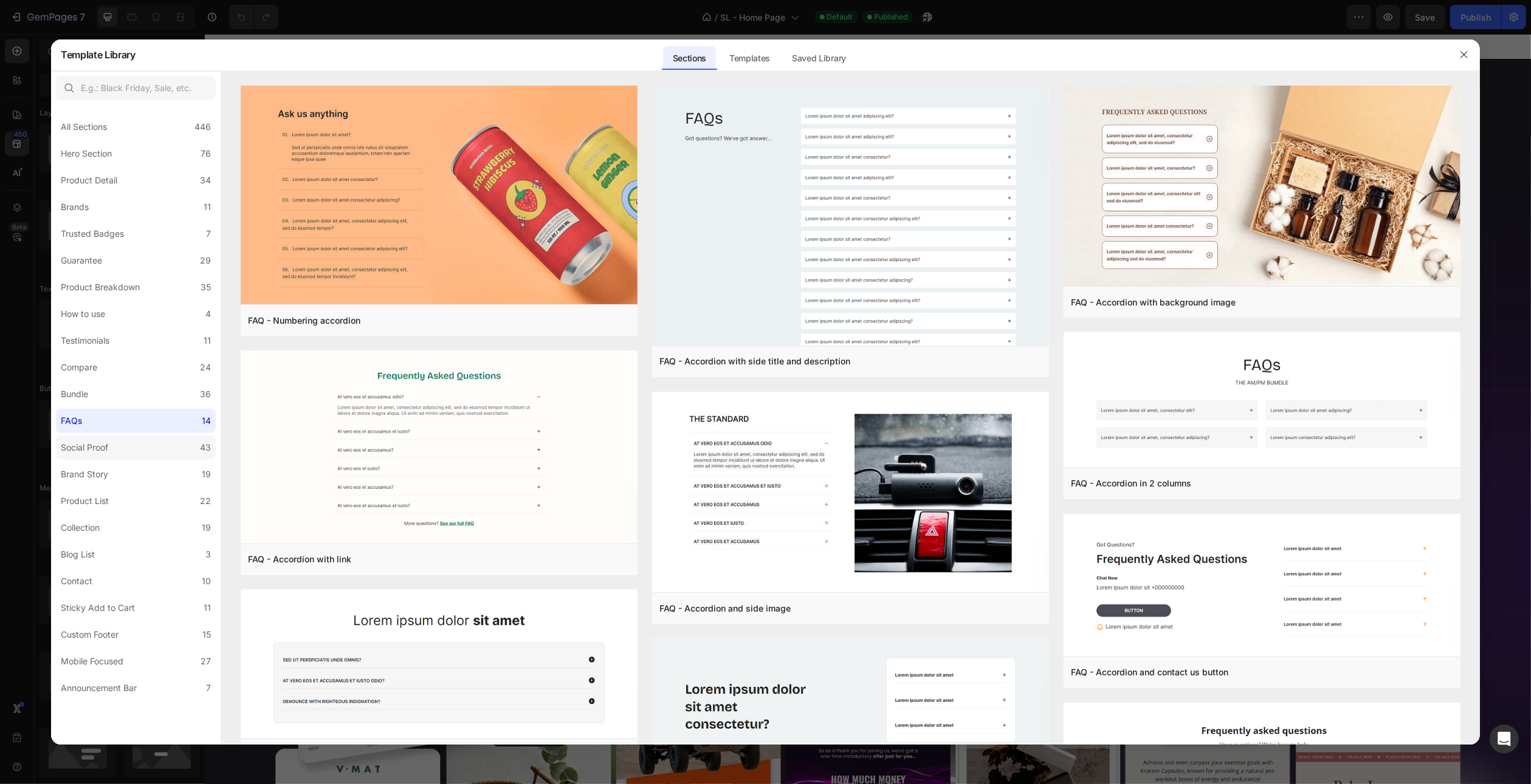
click at [124, 453] on label "Social Proof 43" at bounding box center [136, 447] width 160 height 24
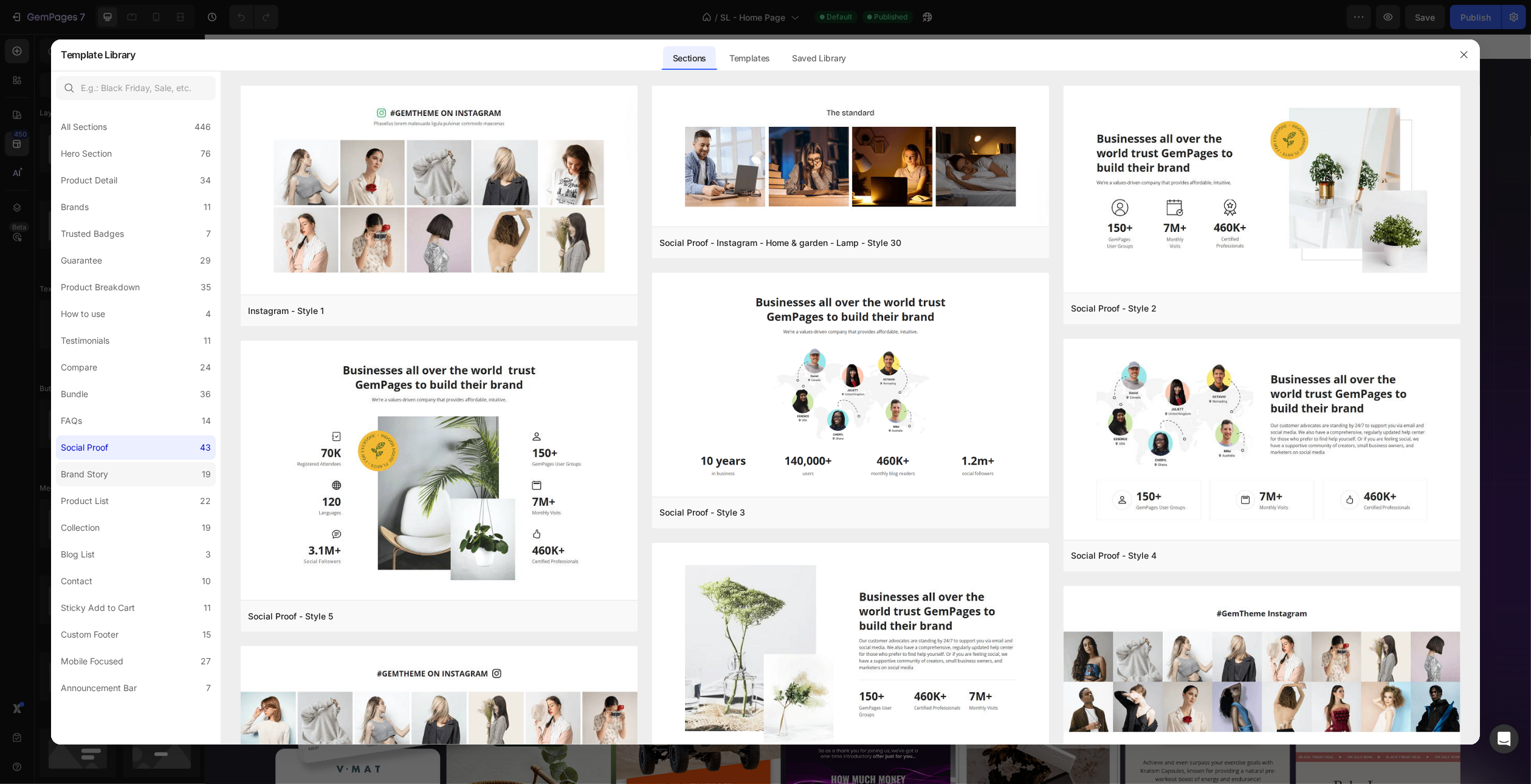
click at [122, 472] on label "Brand Story 19" at bounding box center [136, 475] width 160 height 24
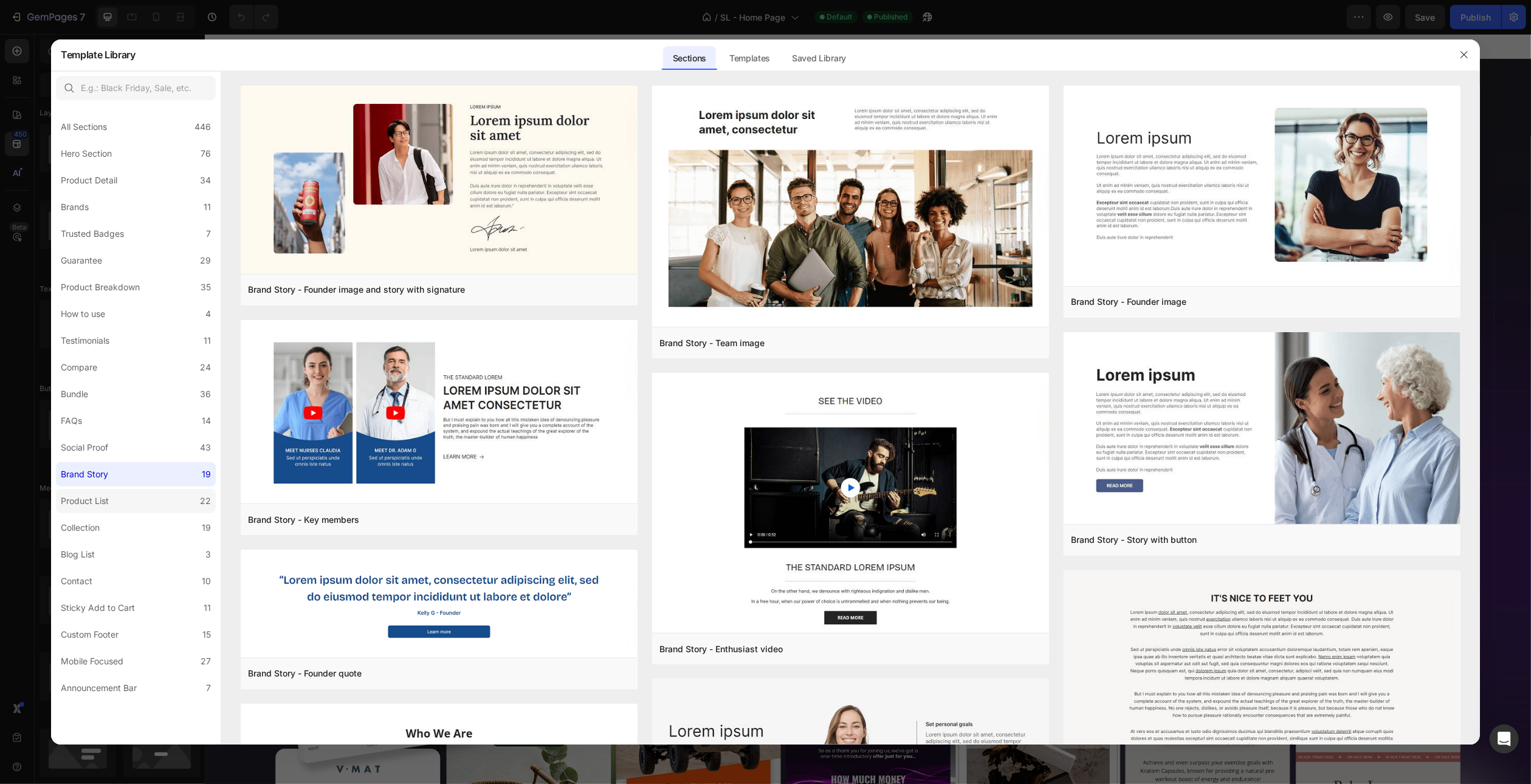
click at [124, 497] on label "Product List 22" at bounding box center [136, 501] width 160 height 24
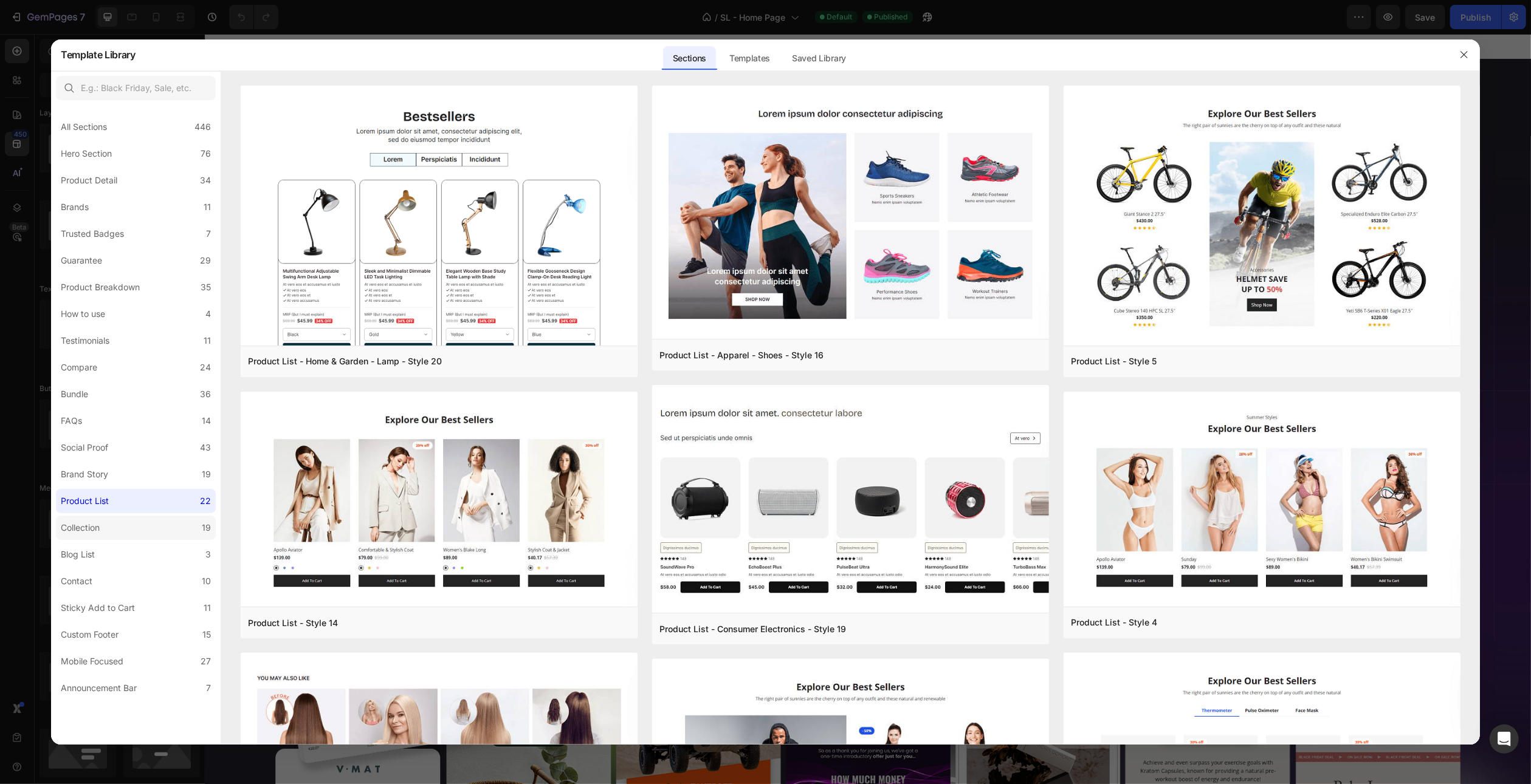
click at [125, 527] on label "Collection 19" at bounding box center [136, 528] width 160 height 24
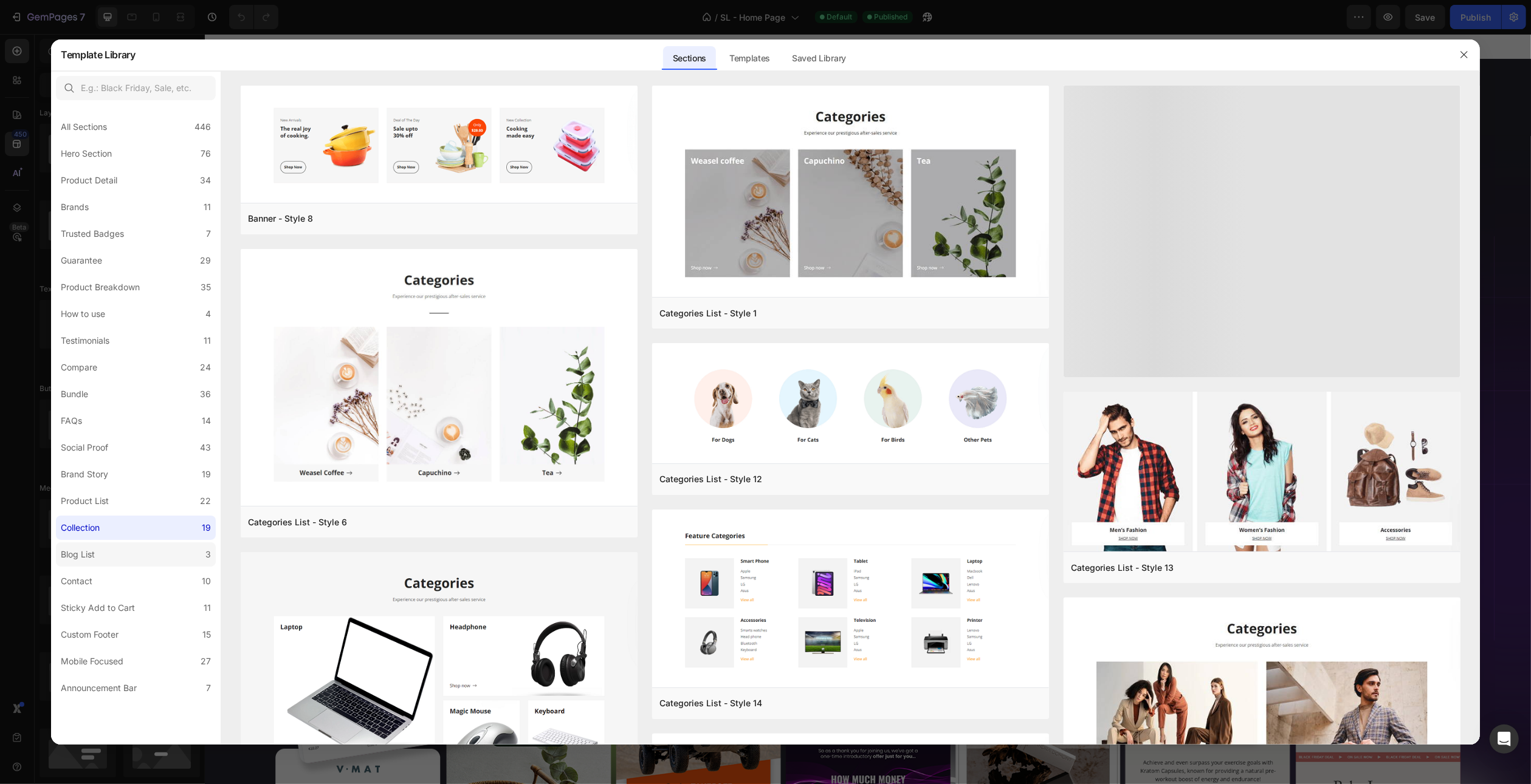
click at [128, 557] on label "Blog List 3" at bounding box center [136, 555] width 160 height 24
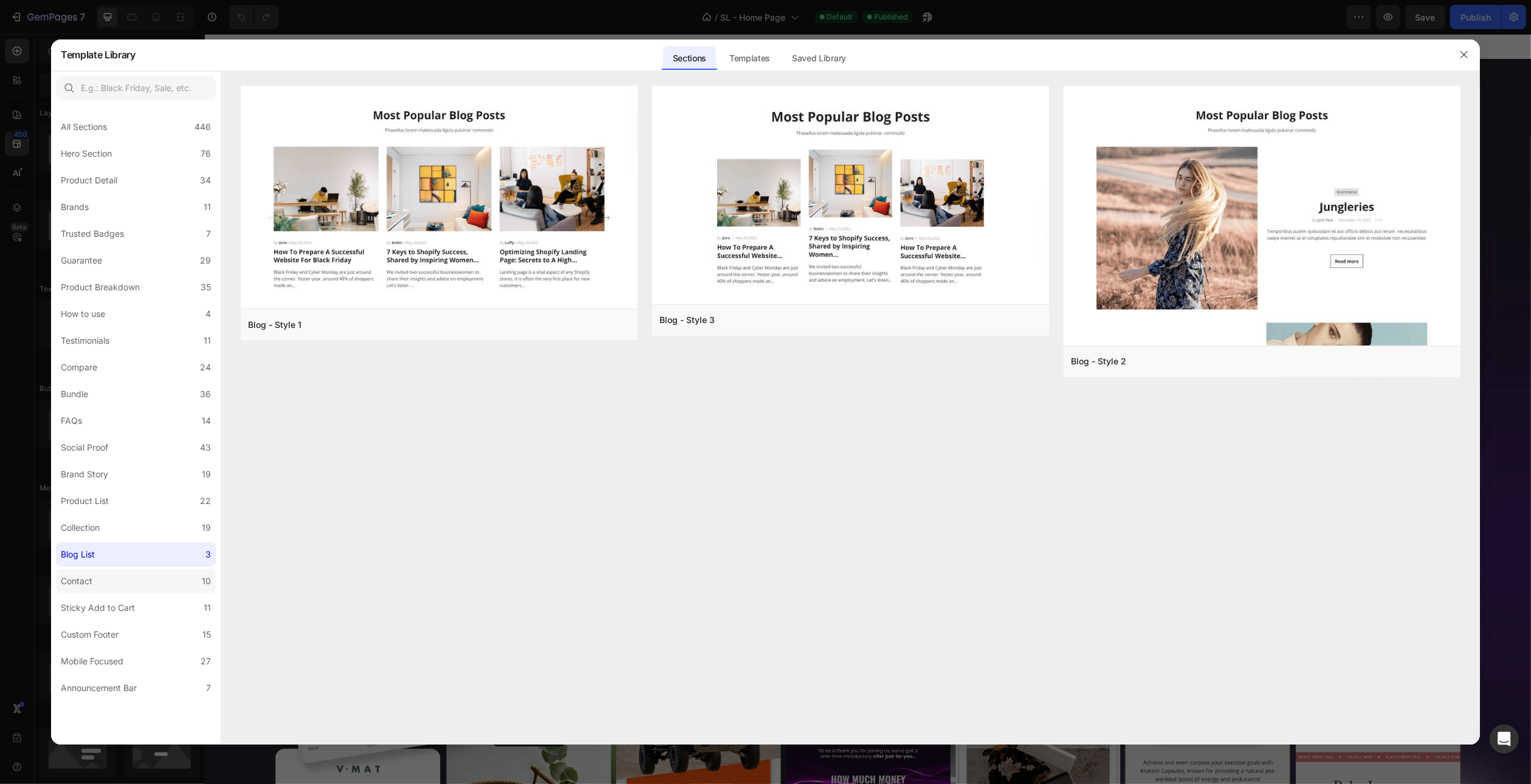
click at [134, 585] on label "Contact 10" at bounding box center [136, 581] width 160 height 24
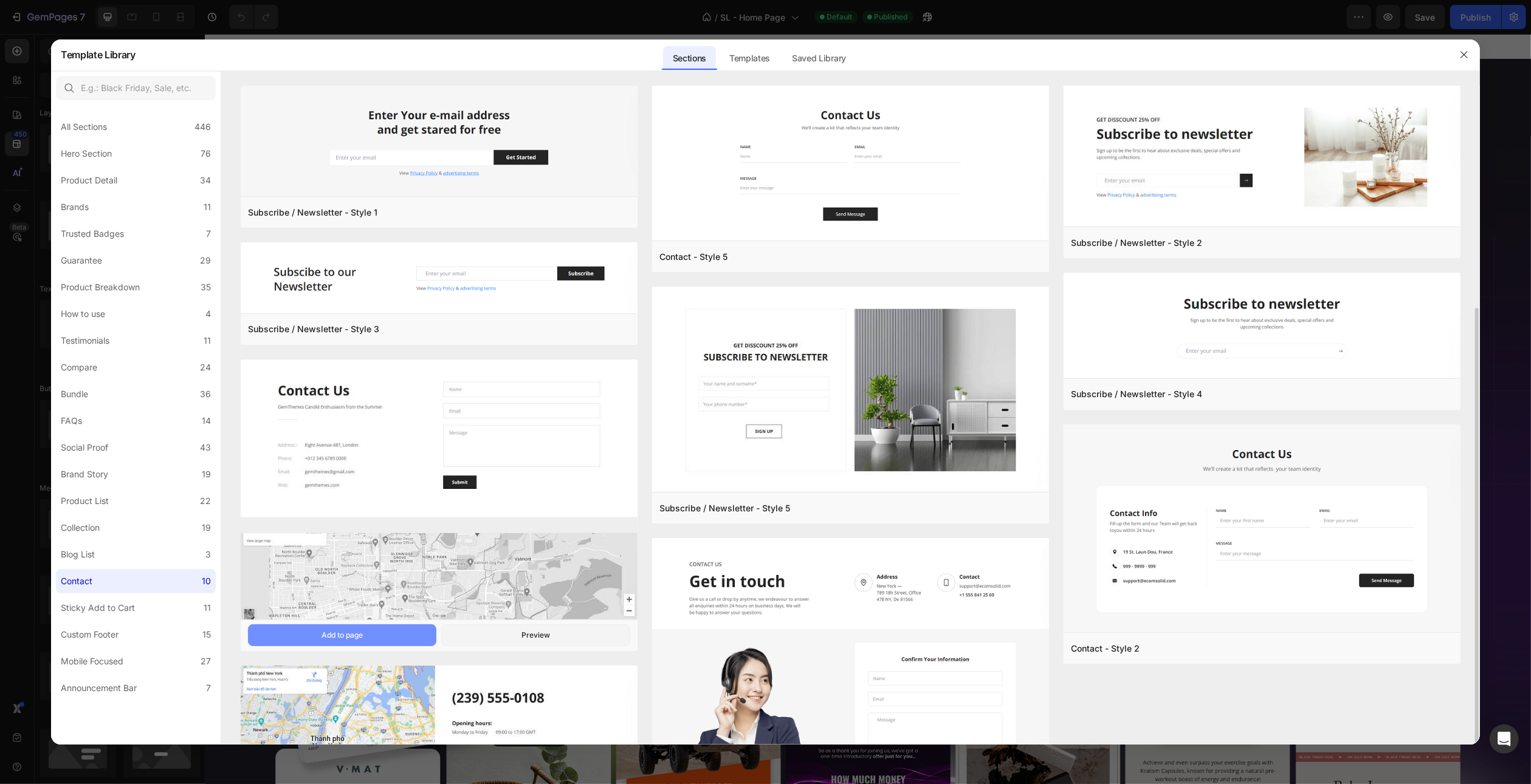
scroll to position [134, 0]
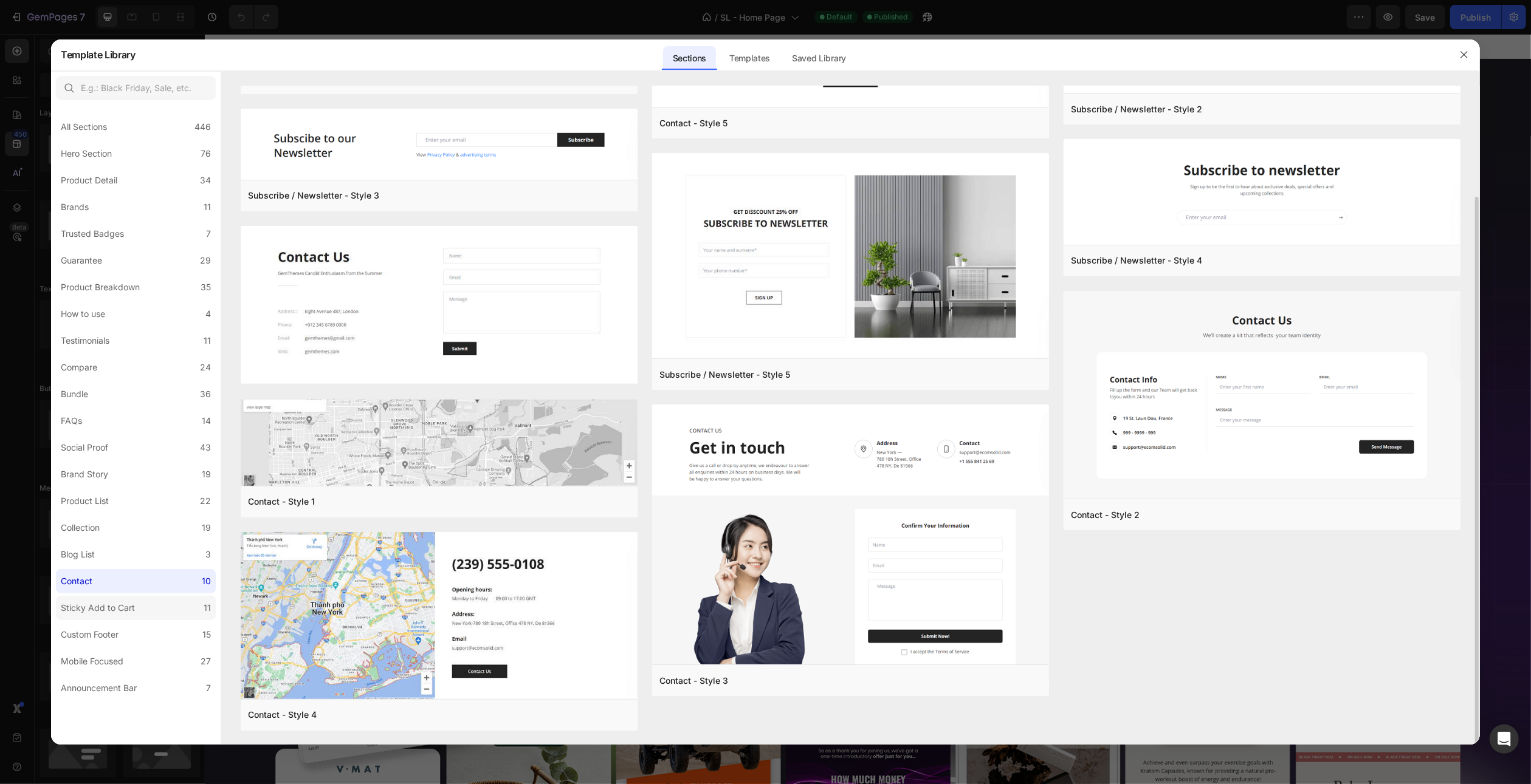
click at [141, 613] on label "Sticky Add to Cart 11" at bounding box center [136, 608] width 160 height 24
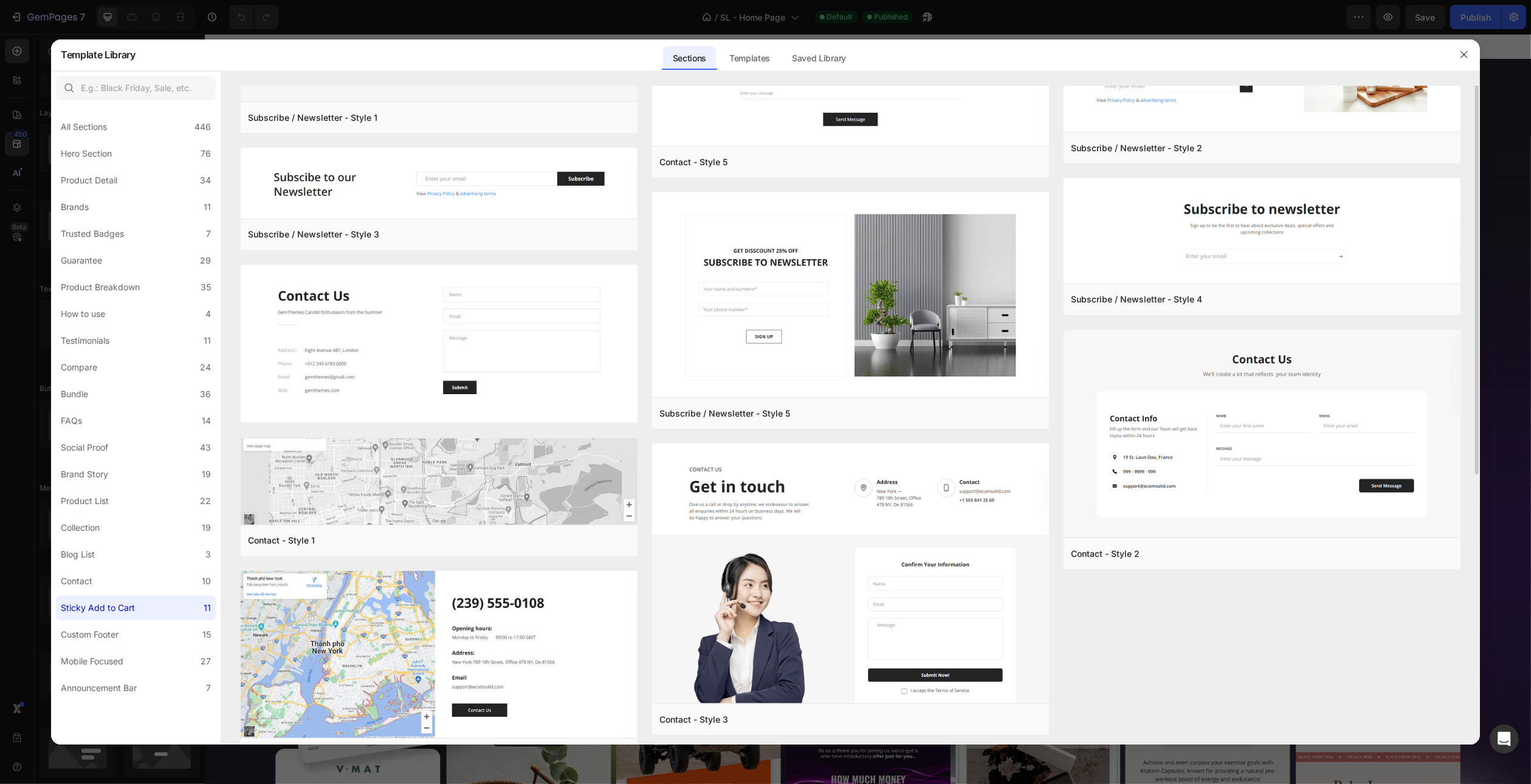
scroll to position [0, 0]
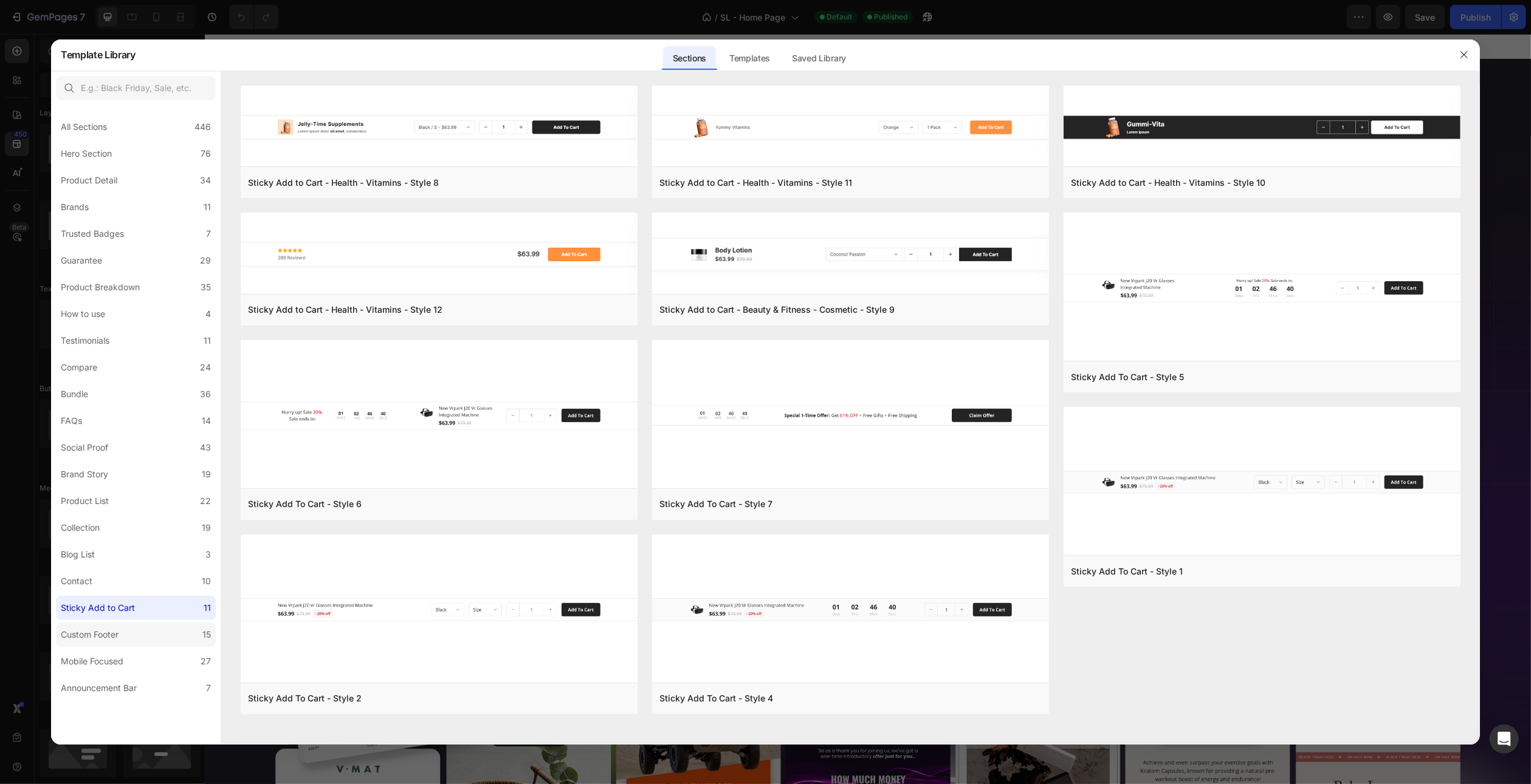
click at [136, 629] on label "Custom Footer 15" at bounding box center [136, 635] width 160 height 24
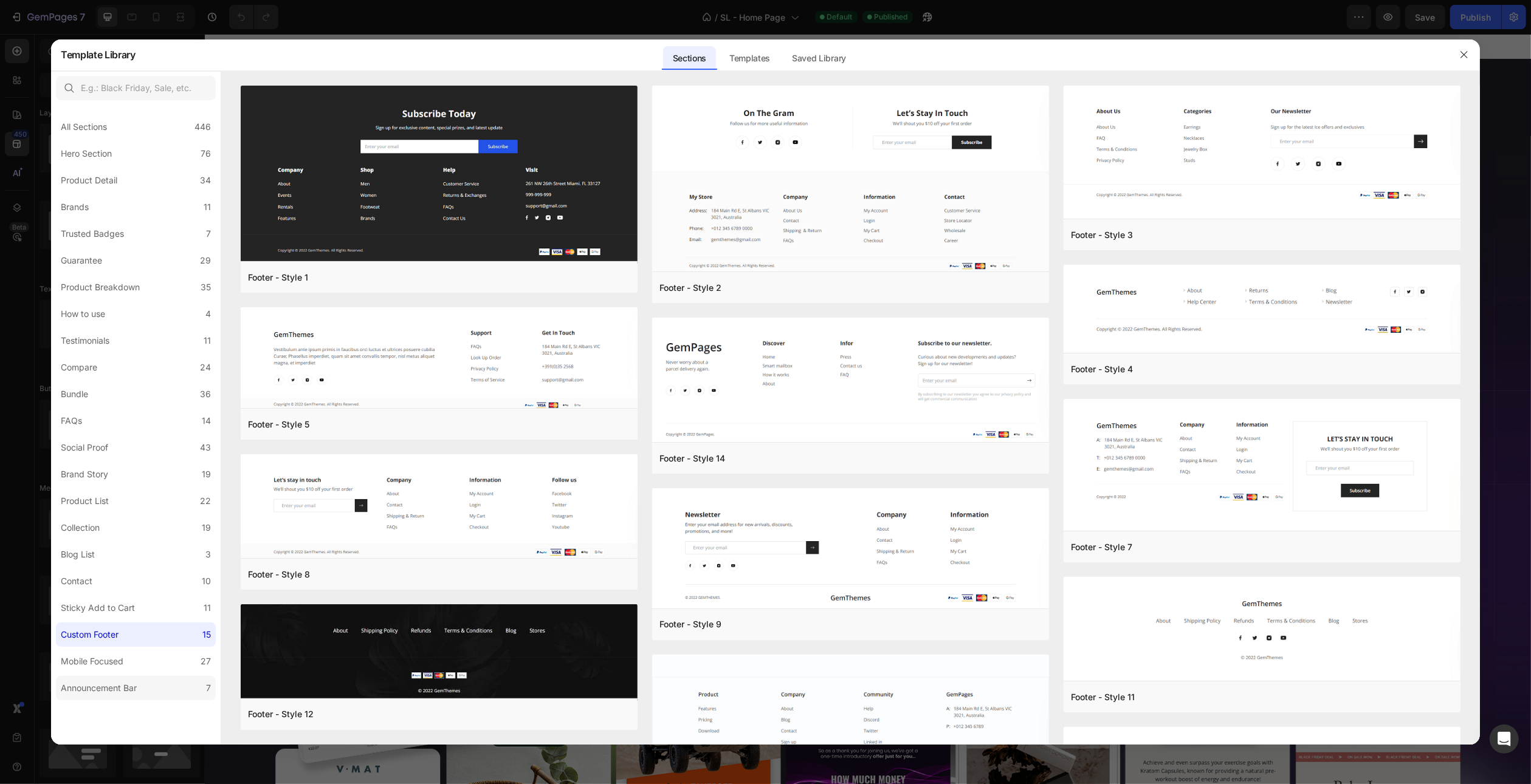
click at [139, 686] on div "Announcement Bar" at bounding box center [101, 688] width 81 height 14
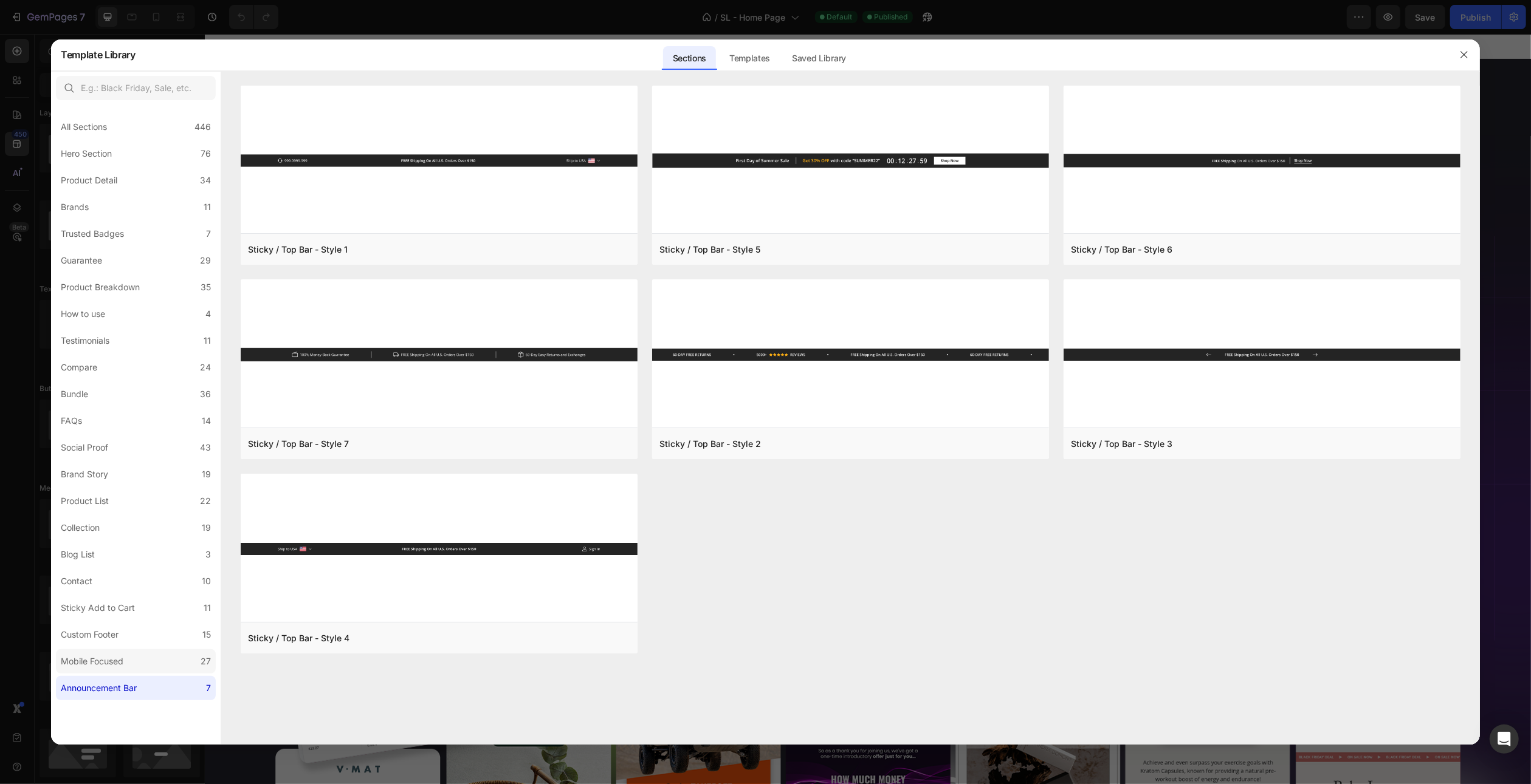
click at [144, 660] on label "Mobile Focused 27" at bounding box center [136, 662] width 160 height 24
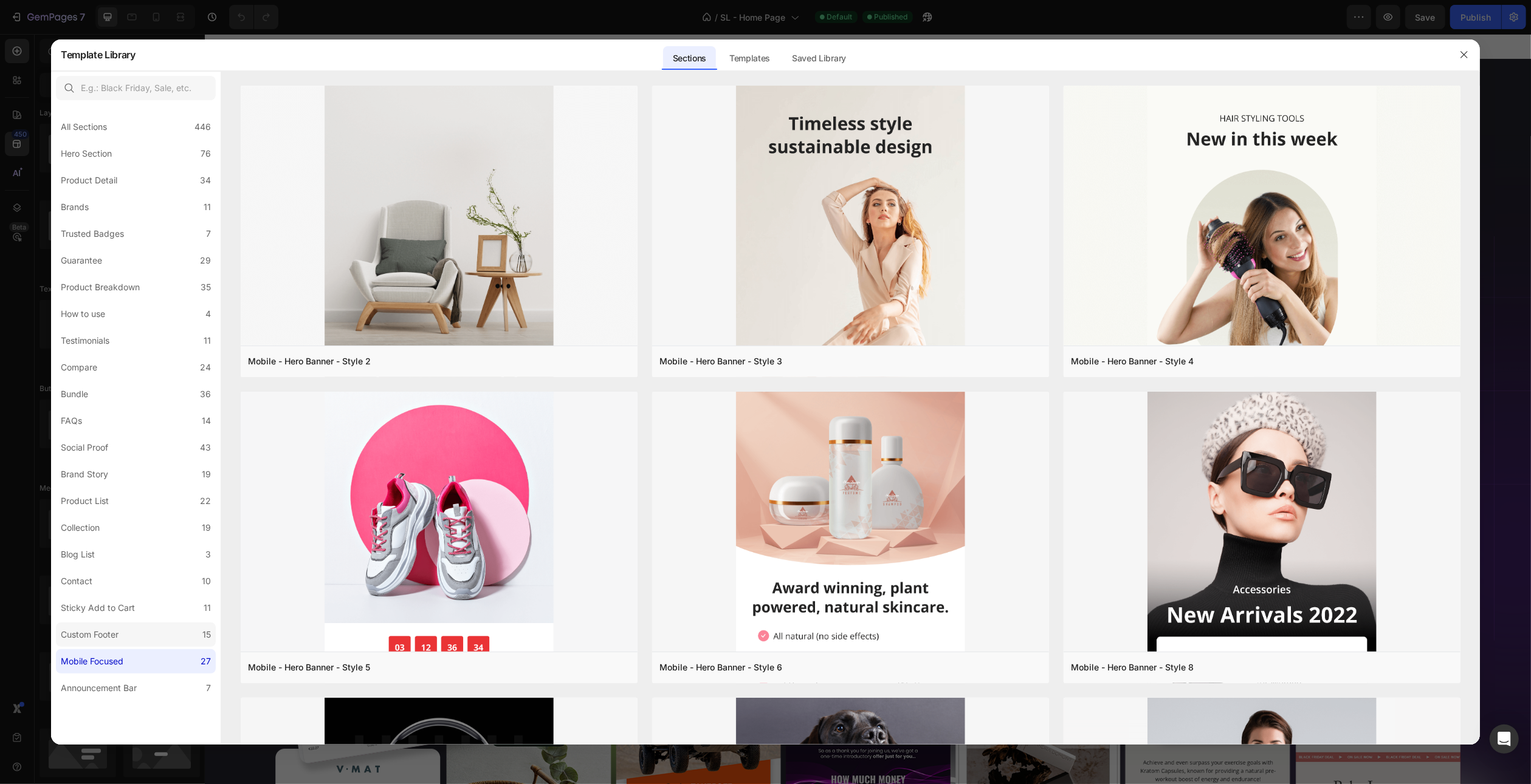
click at [147, 640] on label "Custom Footer 15" at bounding box center [136, 635] width 160 height 24
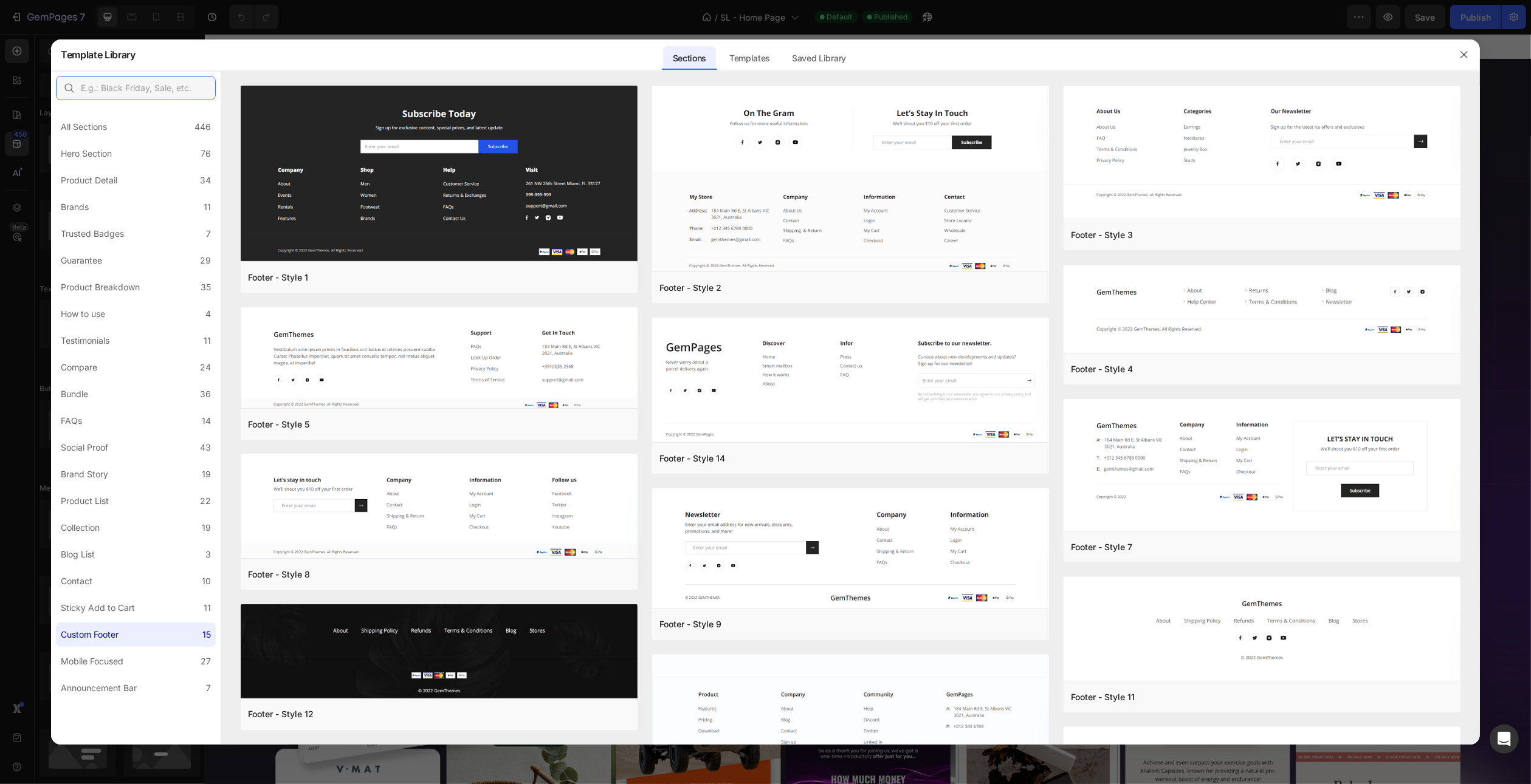
click at [122, 83] on input "text" at bounding box center [136, 88] width 160 height 24
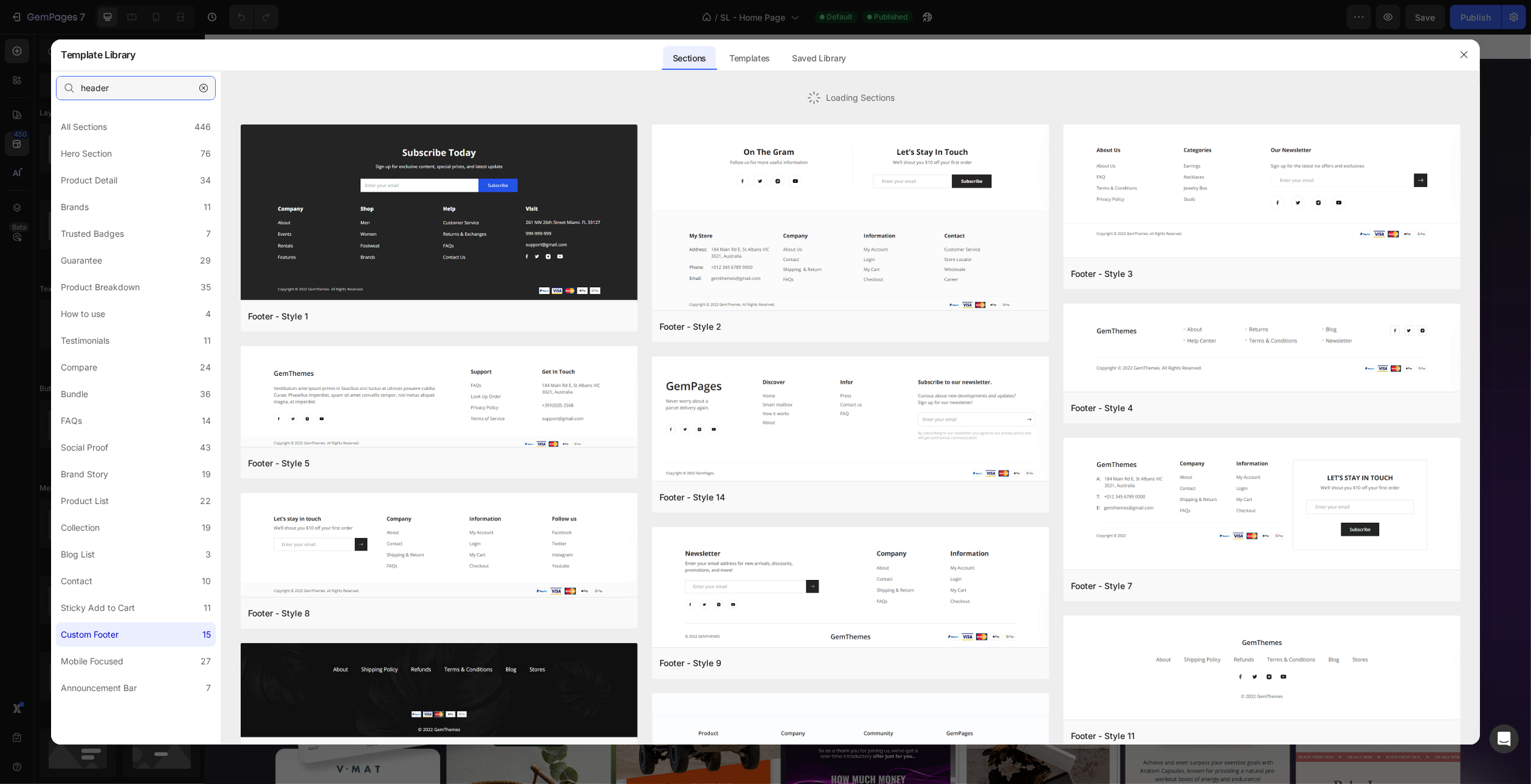
type input "header"
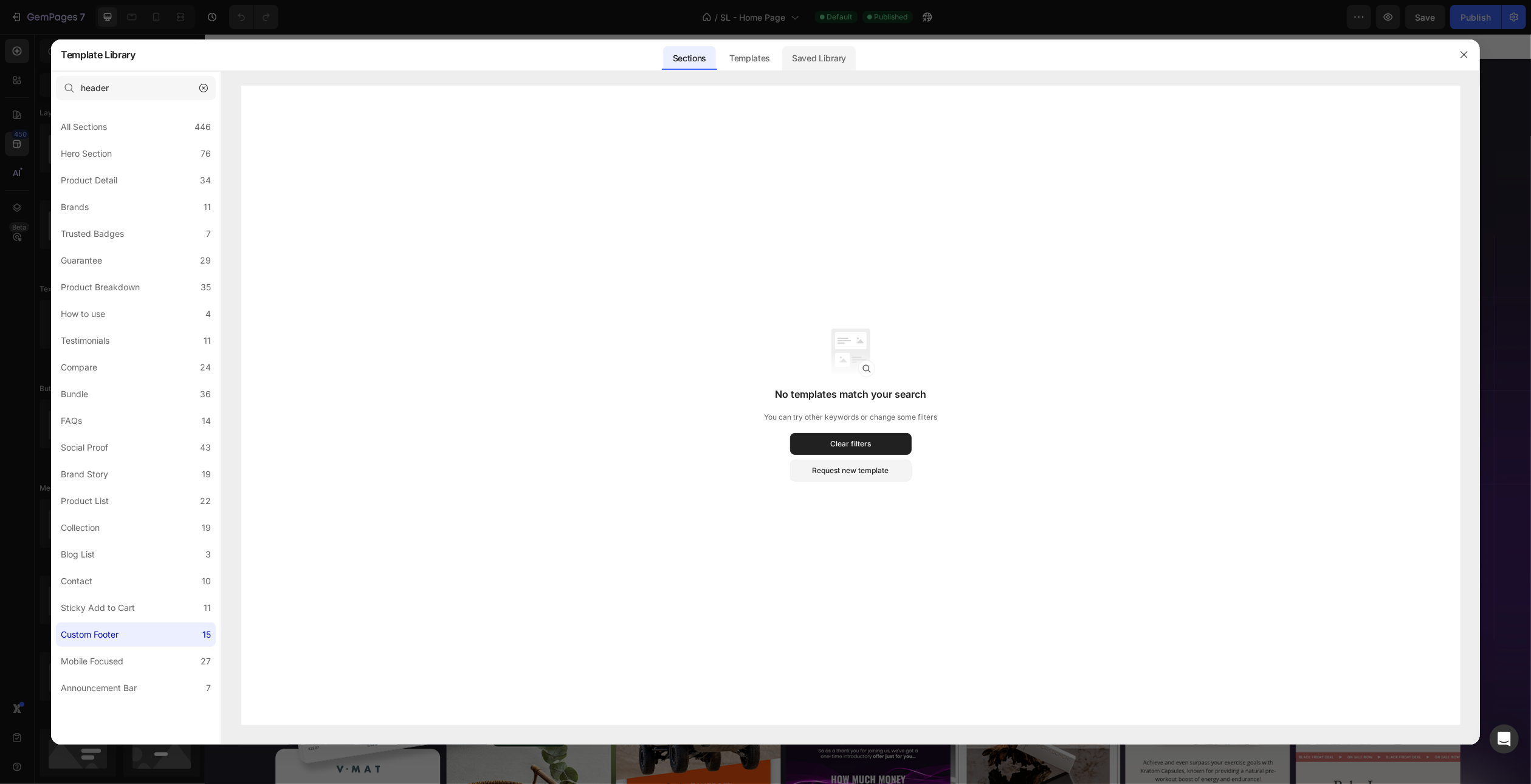
click at [800, 51] on div "Saved Library" at bounding box center [819, 59] width 74 height 24
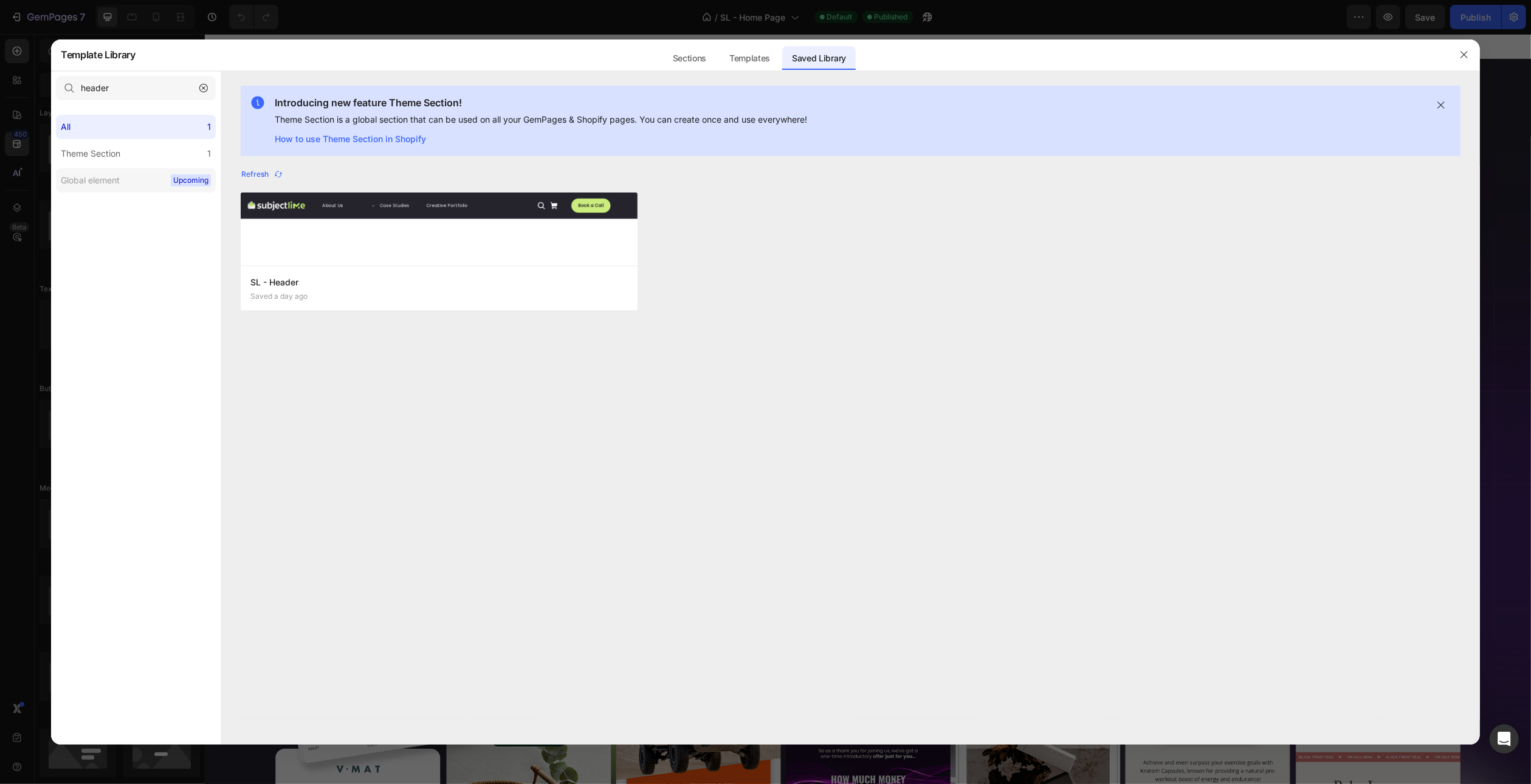
click at [101, 175] on div "Global element" at bounding box center [90, 180] width 59 height 14
click at [1467, 46] on button "button" at bounding box center [1464, 54] width 19 height 19
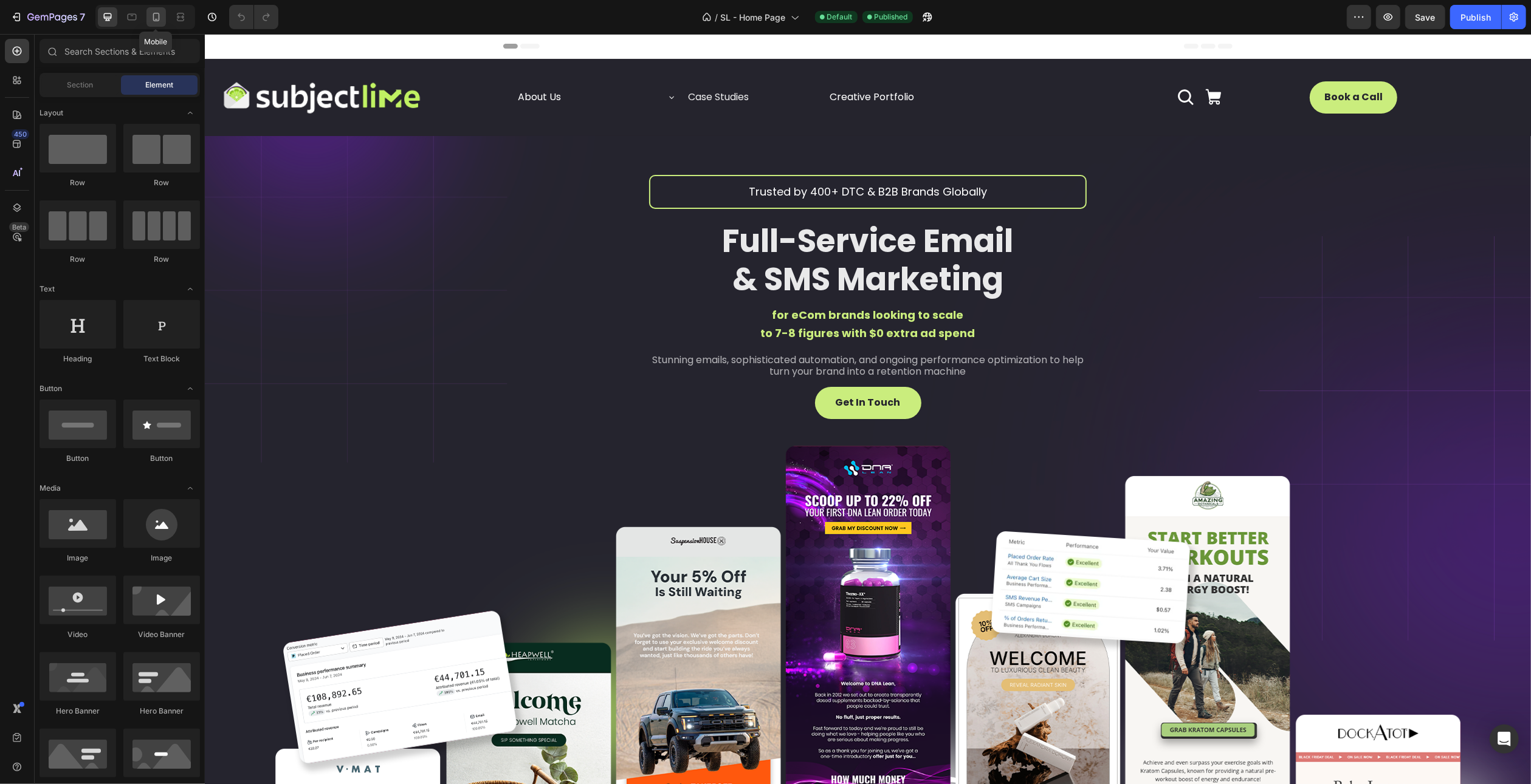
click at [159, 20] on icon at bounding box center [156, 17] width 6 height 9
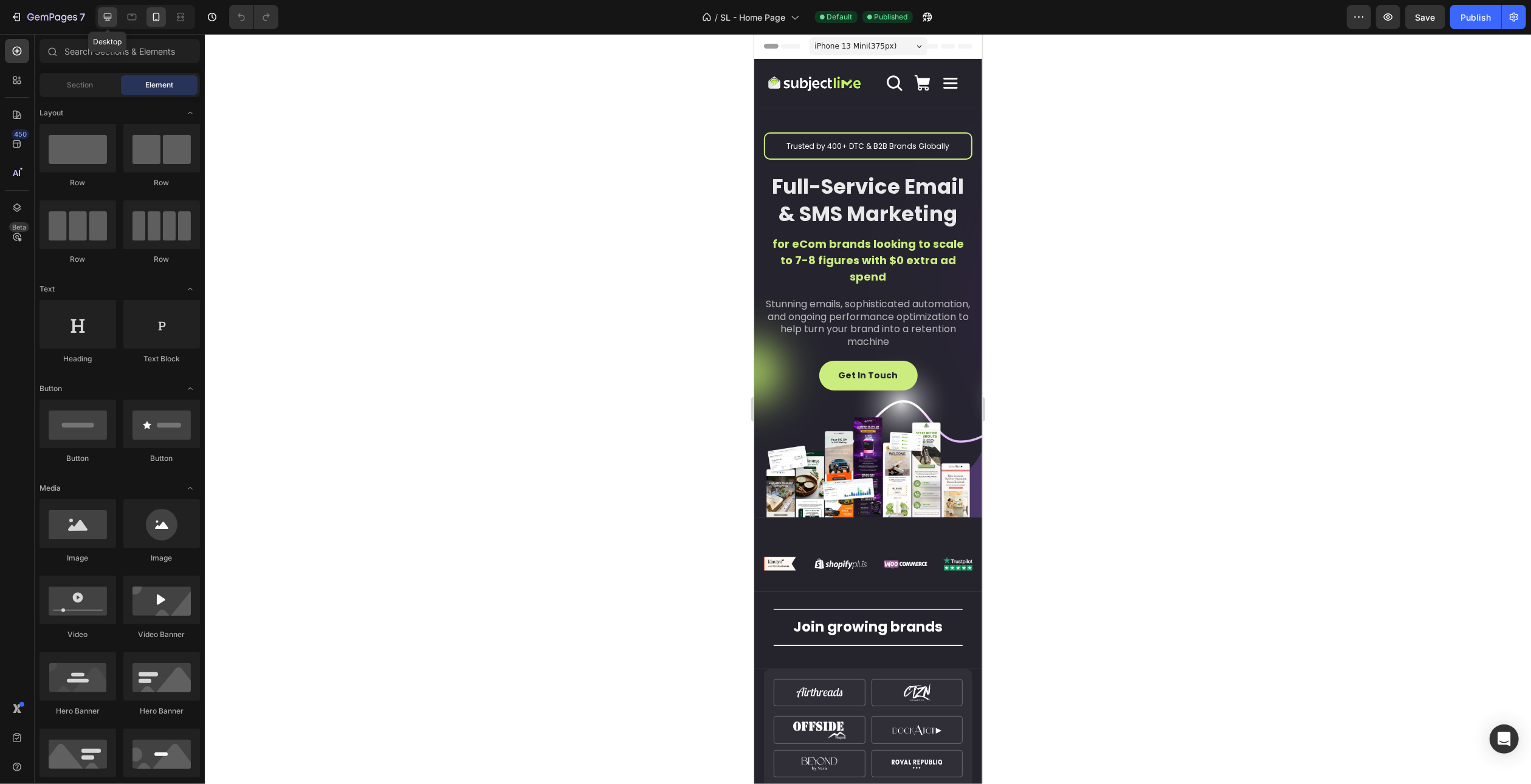
click at [109, 15] on icon at bounding box center [107, 16] width 12 height 12
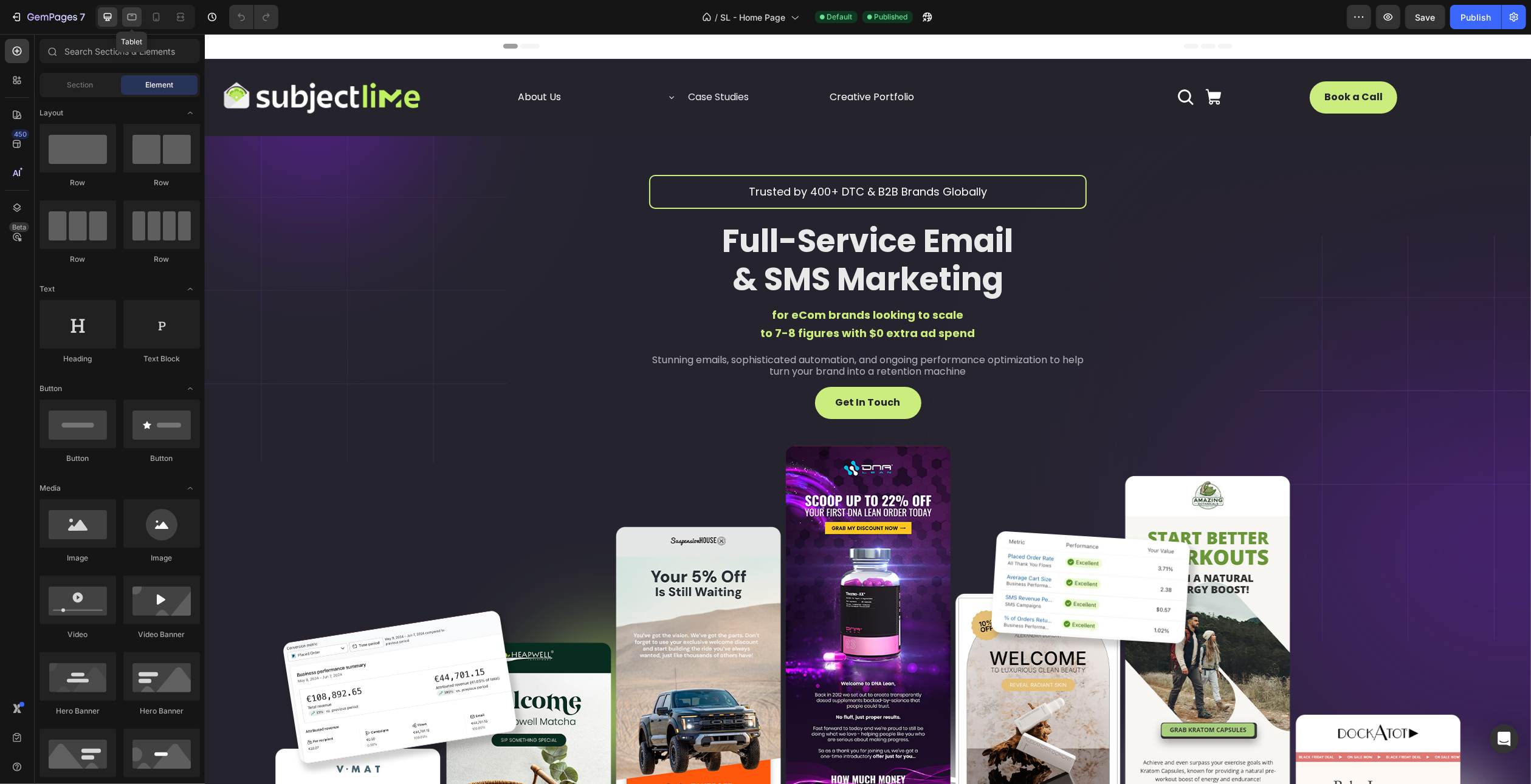
click at [137, 14] on icon at bounding box center [132, 16] width 12 height 12
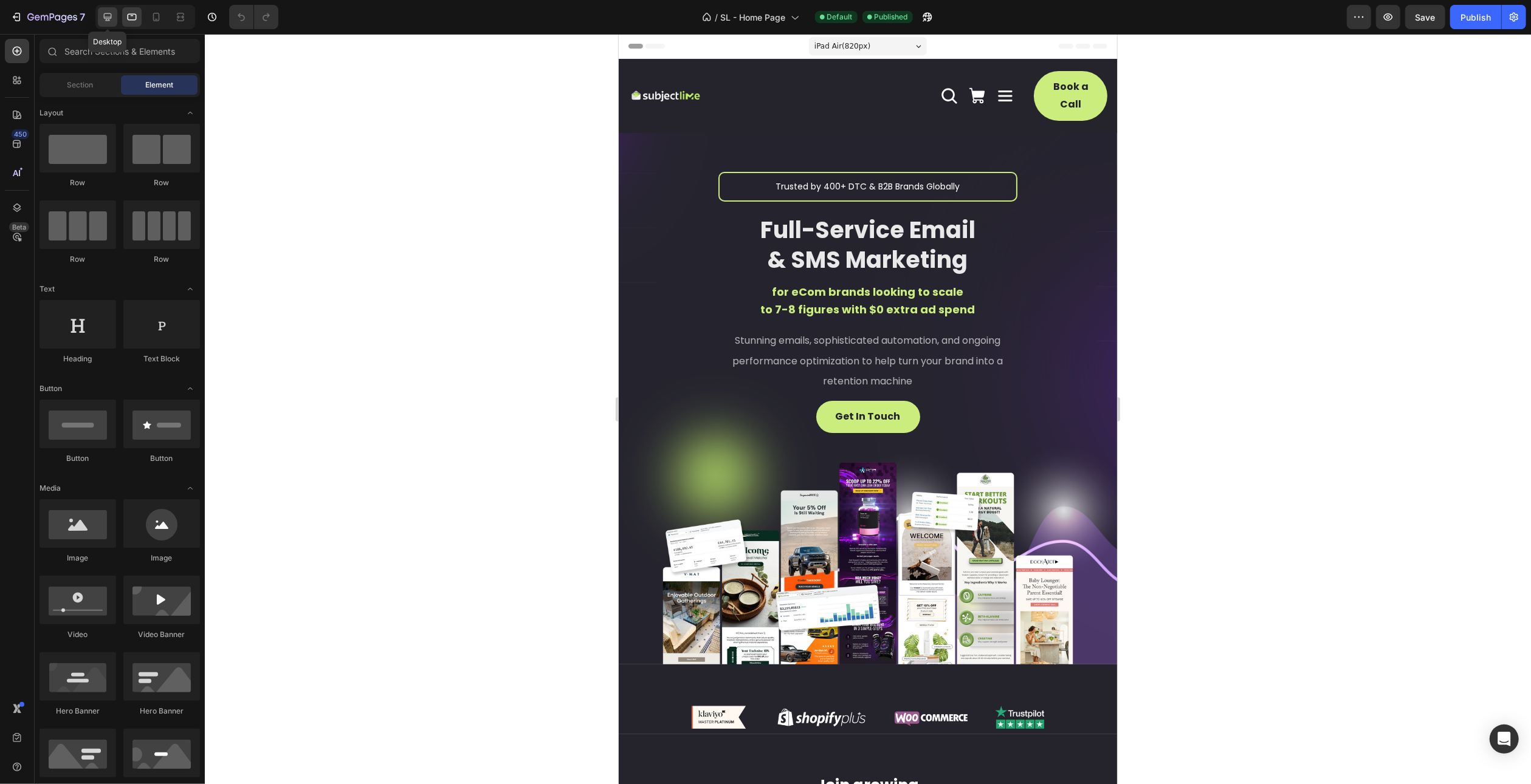
click at [109, 20] on icon at bounding box center [107, 17] width 8 height 8
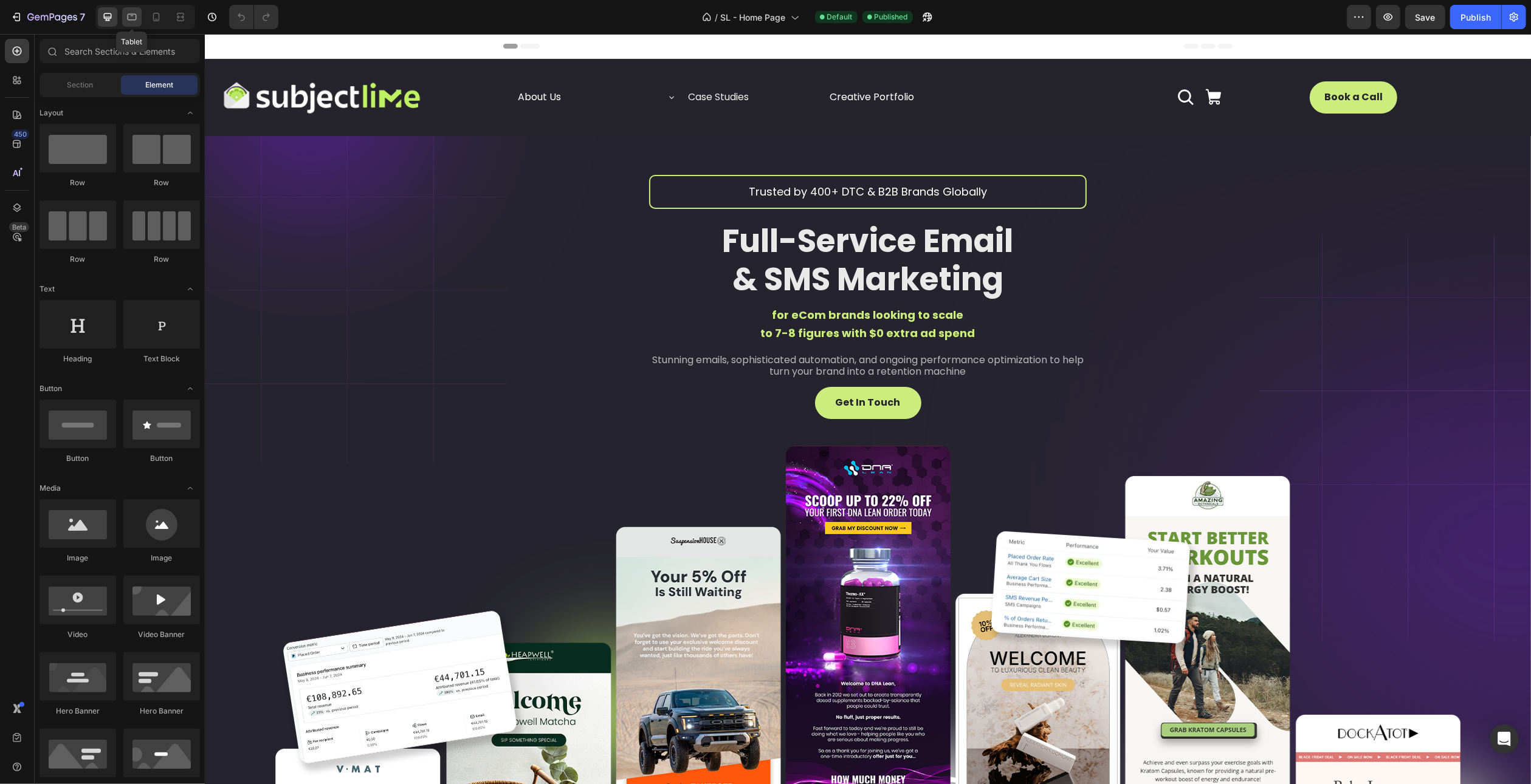
click at [124, 13] on div at bounding box center [132, 16] width 19 height 19
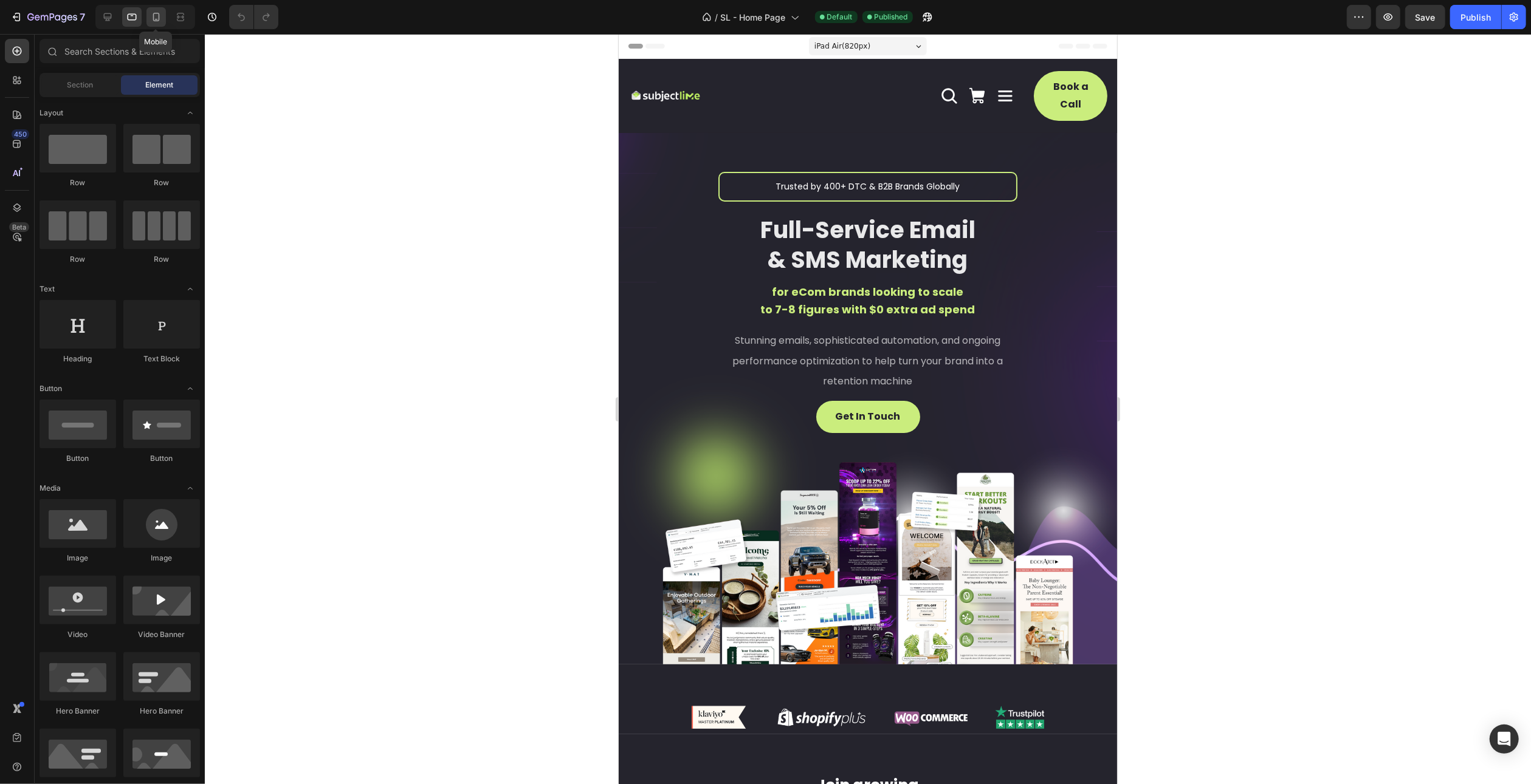
click at [154, 17] on icon at bounding box center [156, 16] width 12 height 12
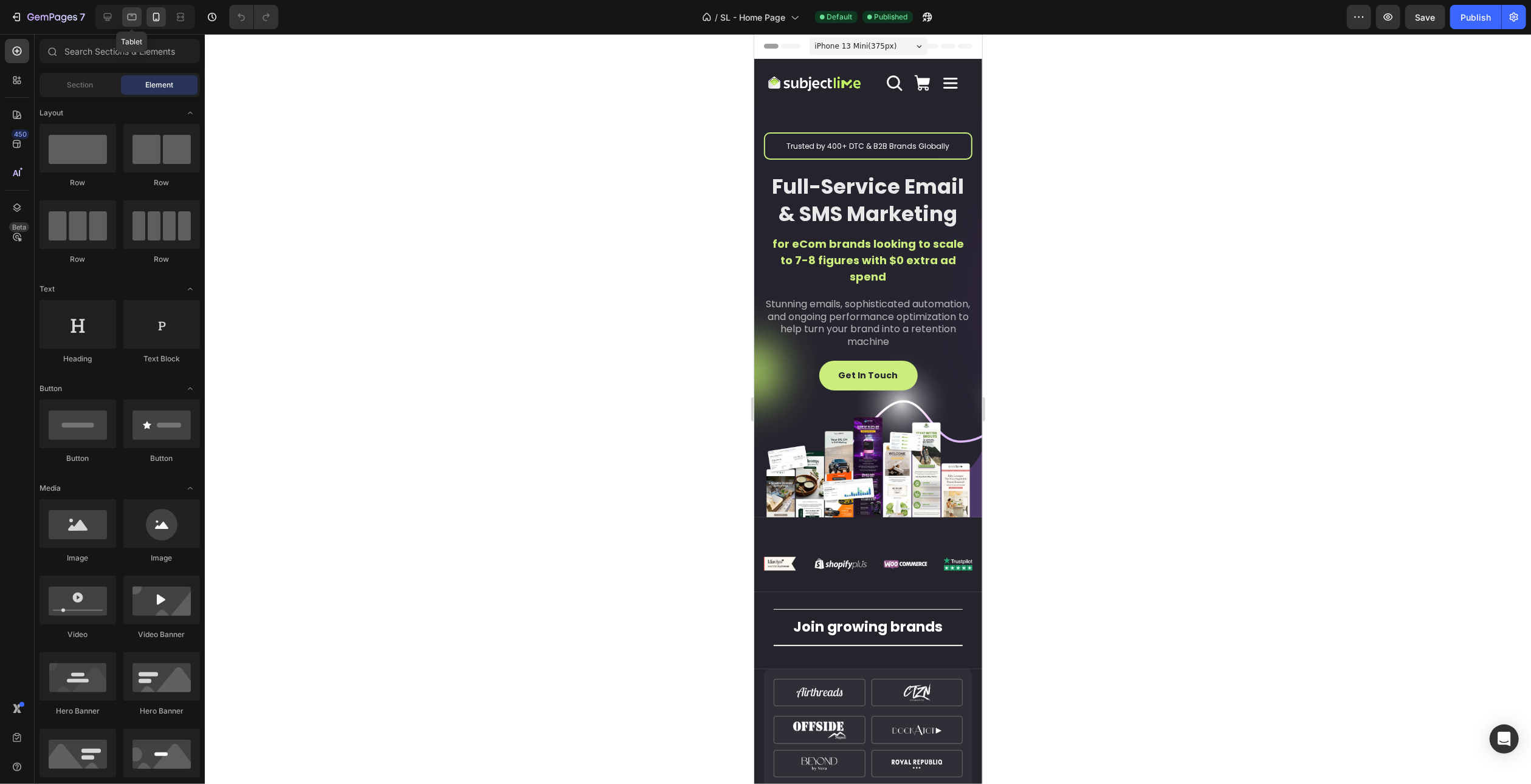
click at [137, 12] on icon at bounding box center [132, 16] width 12 height 12
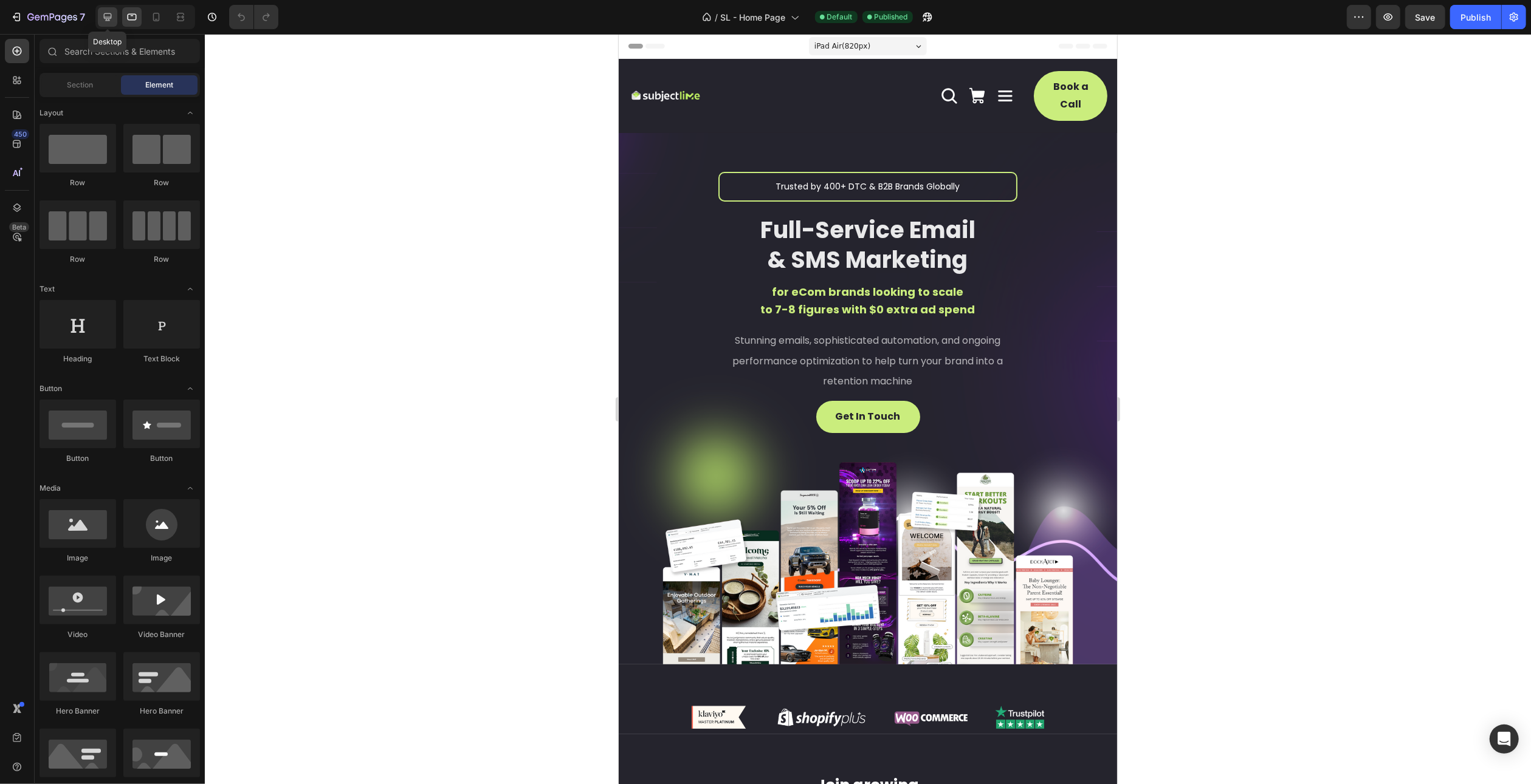
click at [107, 14] on icon at bounding box center [107, 17] width 8 height 8
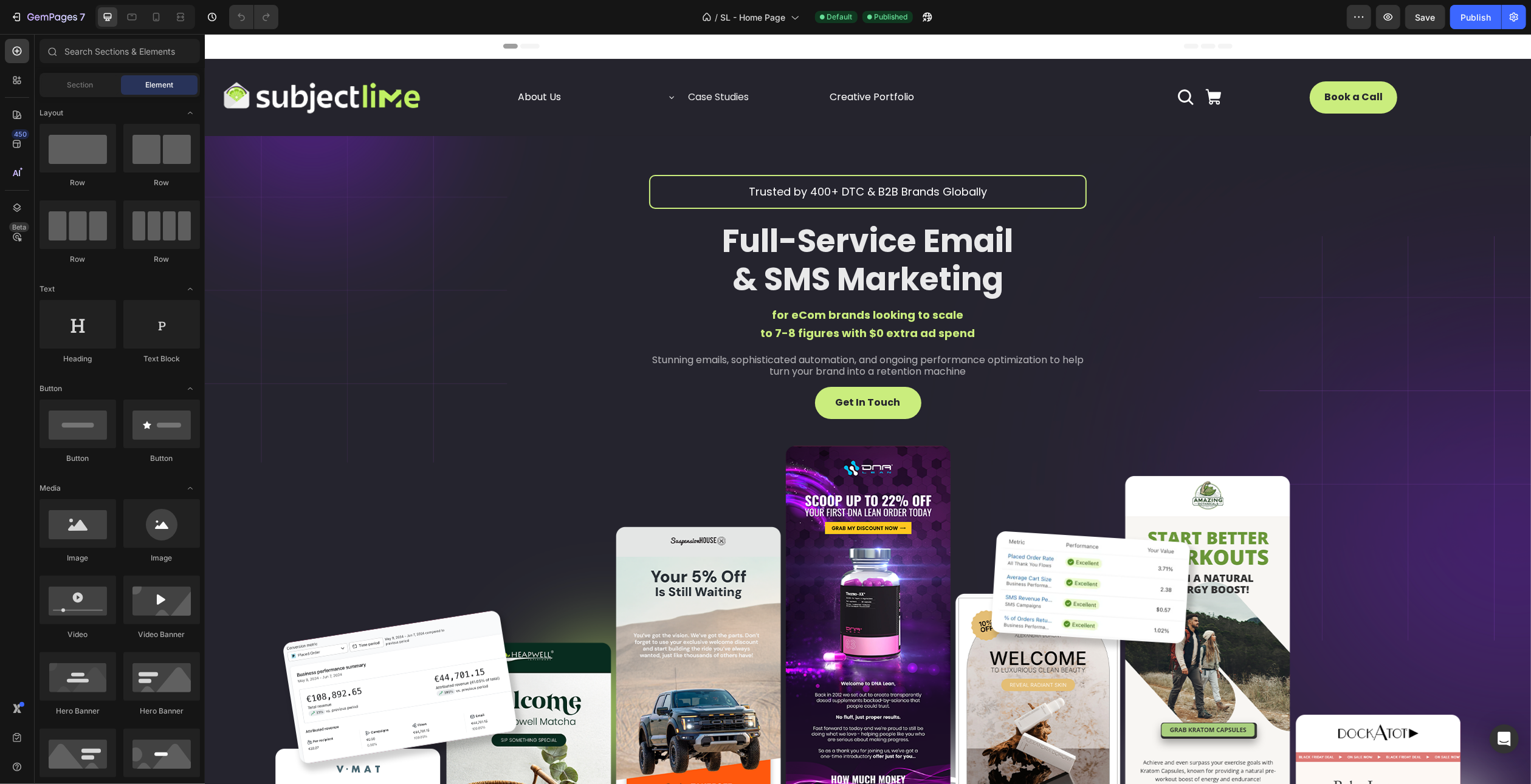
click at [237, 46] on span "Header" at bounding box center [240, 46] width 26 height 12
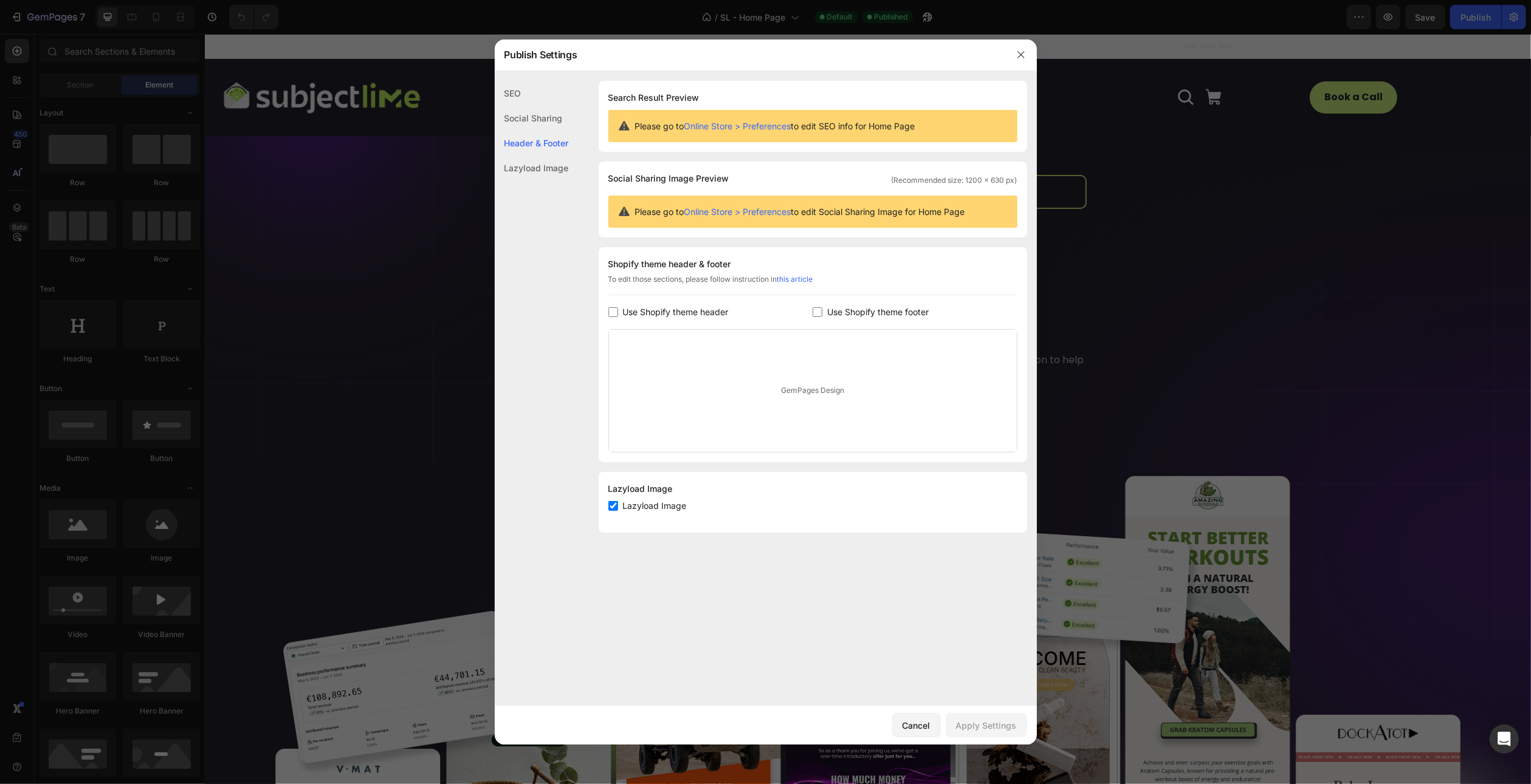
click at [631, 309] on span "Use Shopify theme header" at bounding box center [676, 312] width 106 height 14
checkbox input "true"
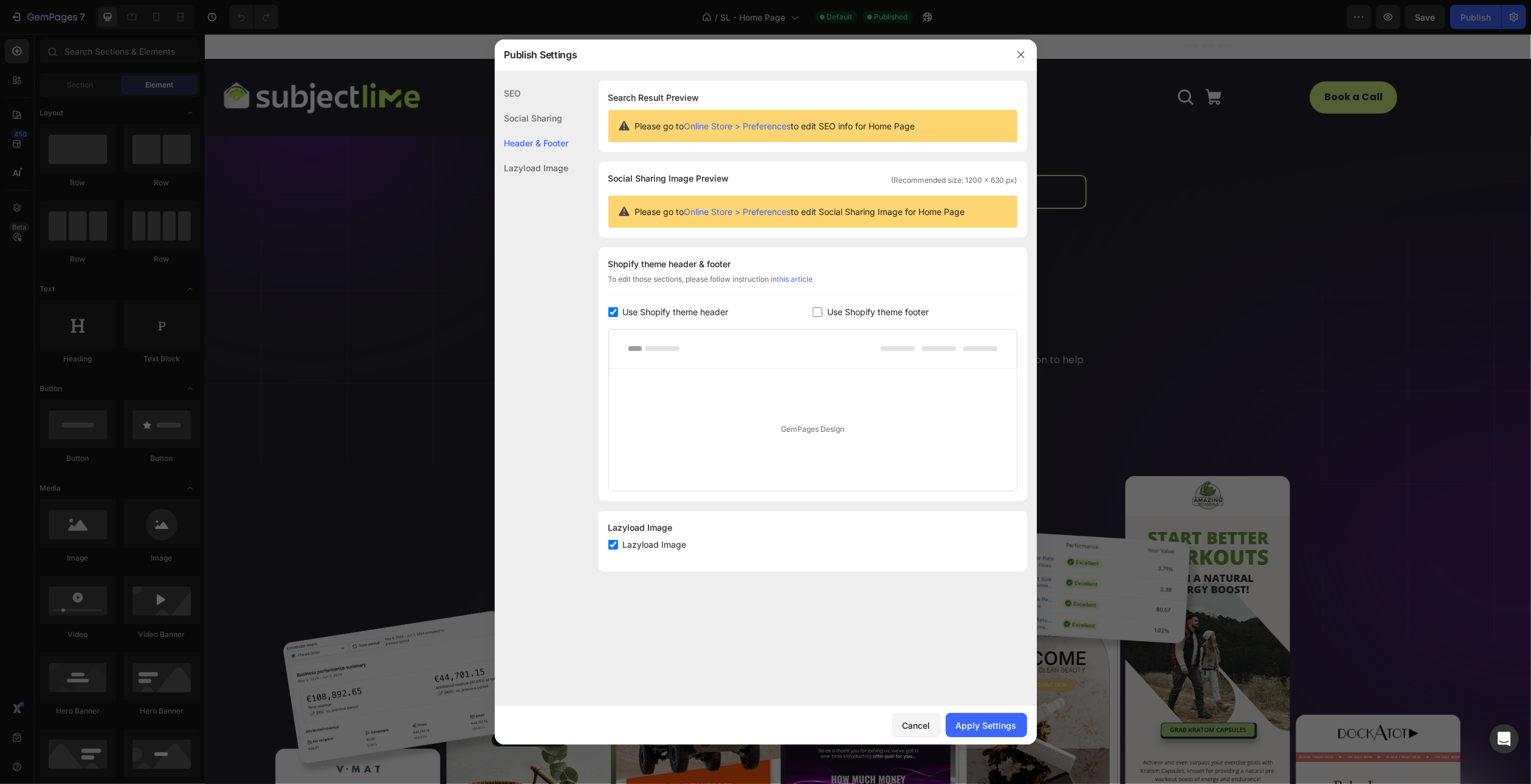
click at [812, 425] on div "GemPages Design" at bounding box center [813, 430] width 408 height 122
click at [655, 338] on div at bounding box center [813, 349] width 408 height 39
click at [978, 727] on div "Apply Settings" at bounding box center [986, 725] width 61 height 13
click at [1018, 55] on icon "button" at bounding box center [1021, 55] width 10 height 10
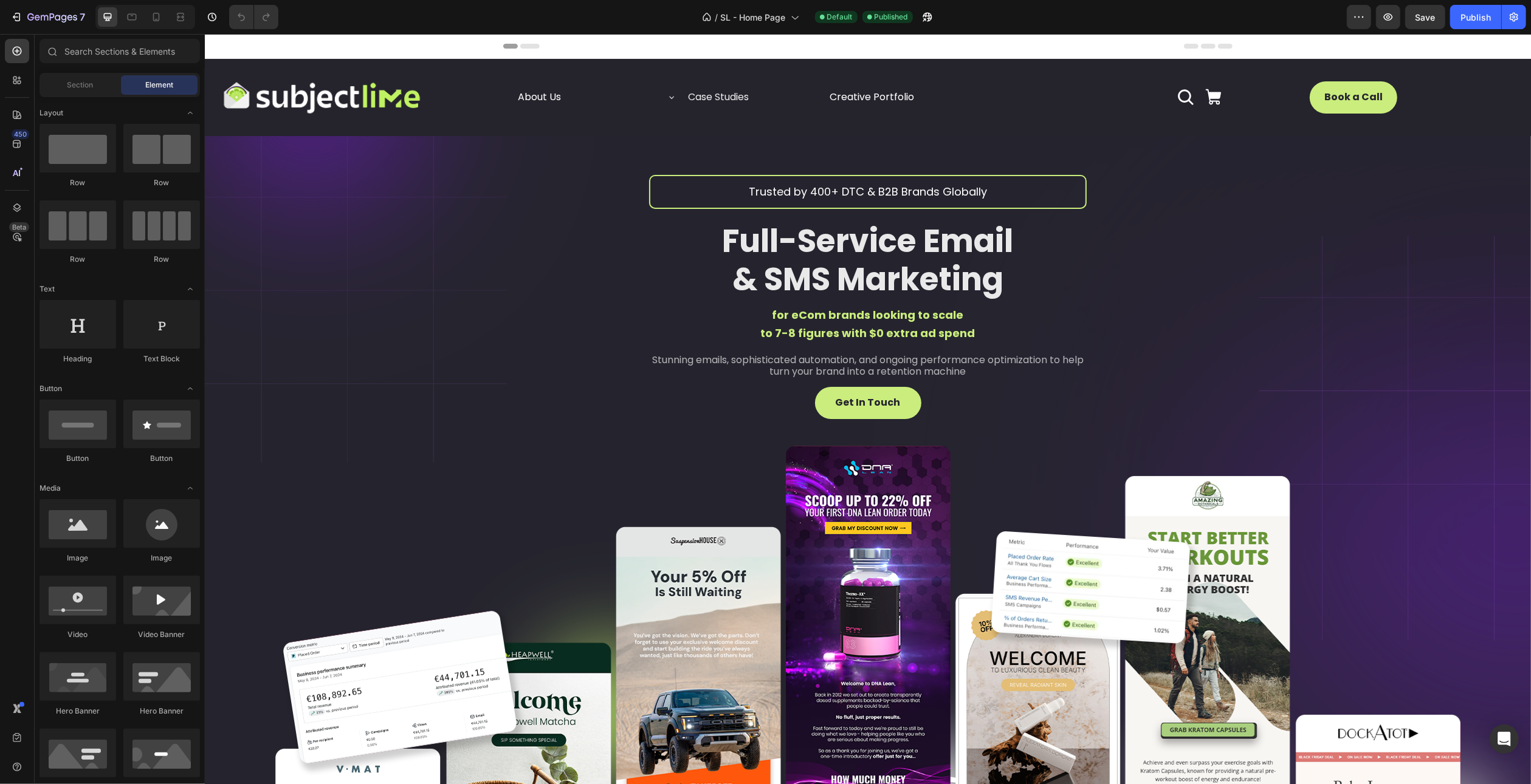
click at [1185, 44] on icon at bounding box center [1191, 46] width 14 height 5
click at [1185, 44] on icon at bounding box center [1191, 46] width 14 height 5
click at [526, 45] on icon at bounding box center [529, 46] width 19 height 5
click at [54, 15] on icon "button" at bounding box center [52, 18] width 50 height 10
